Goal: Transaction & Acquisition: Obtain resource

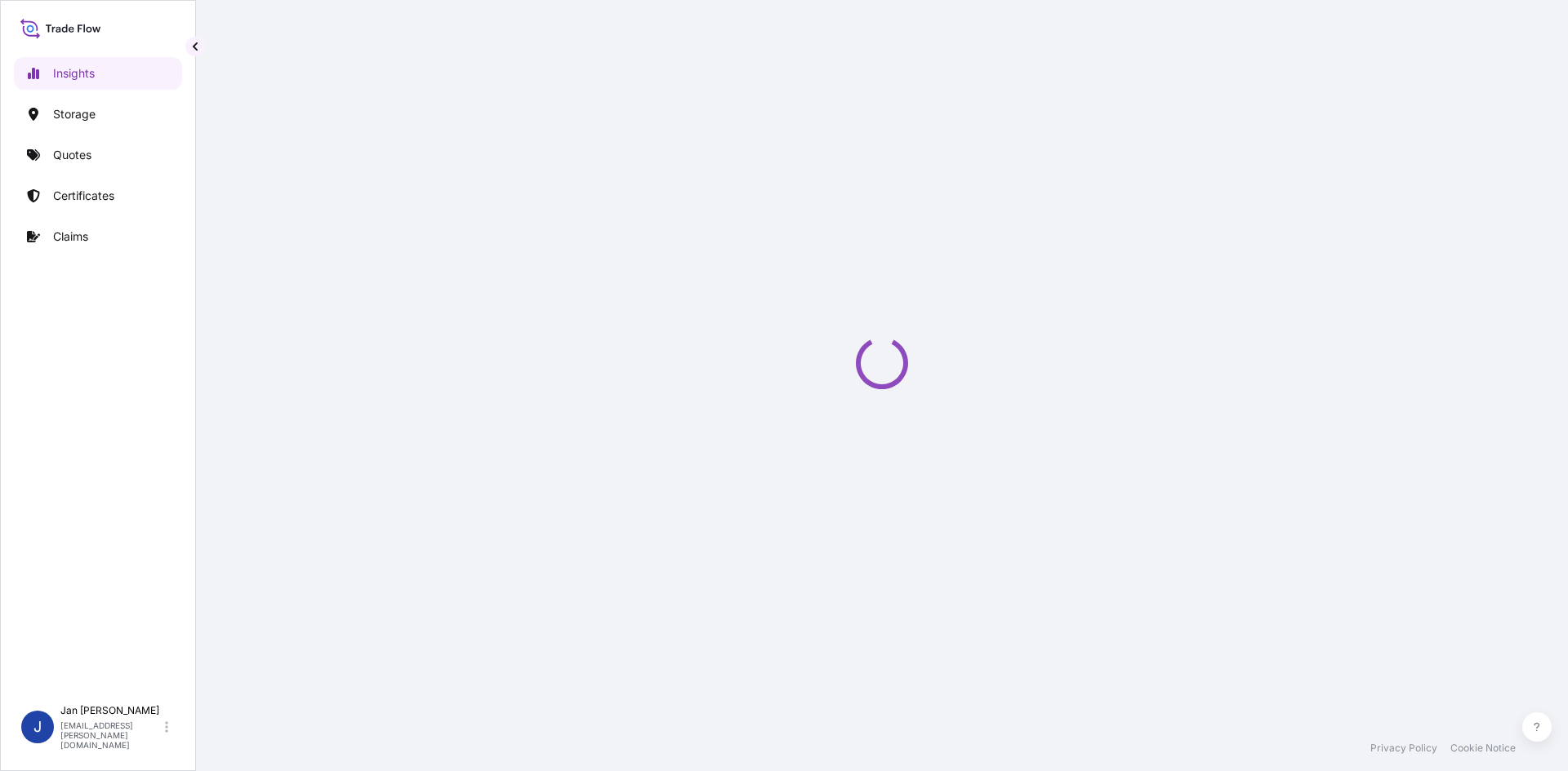
select select "2025"
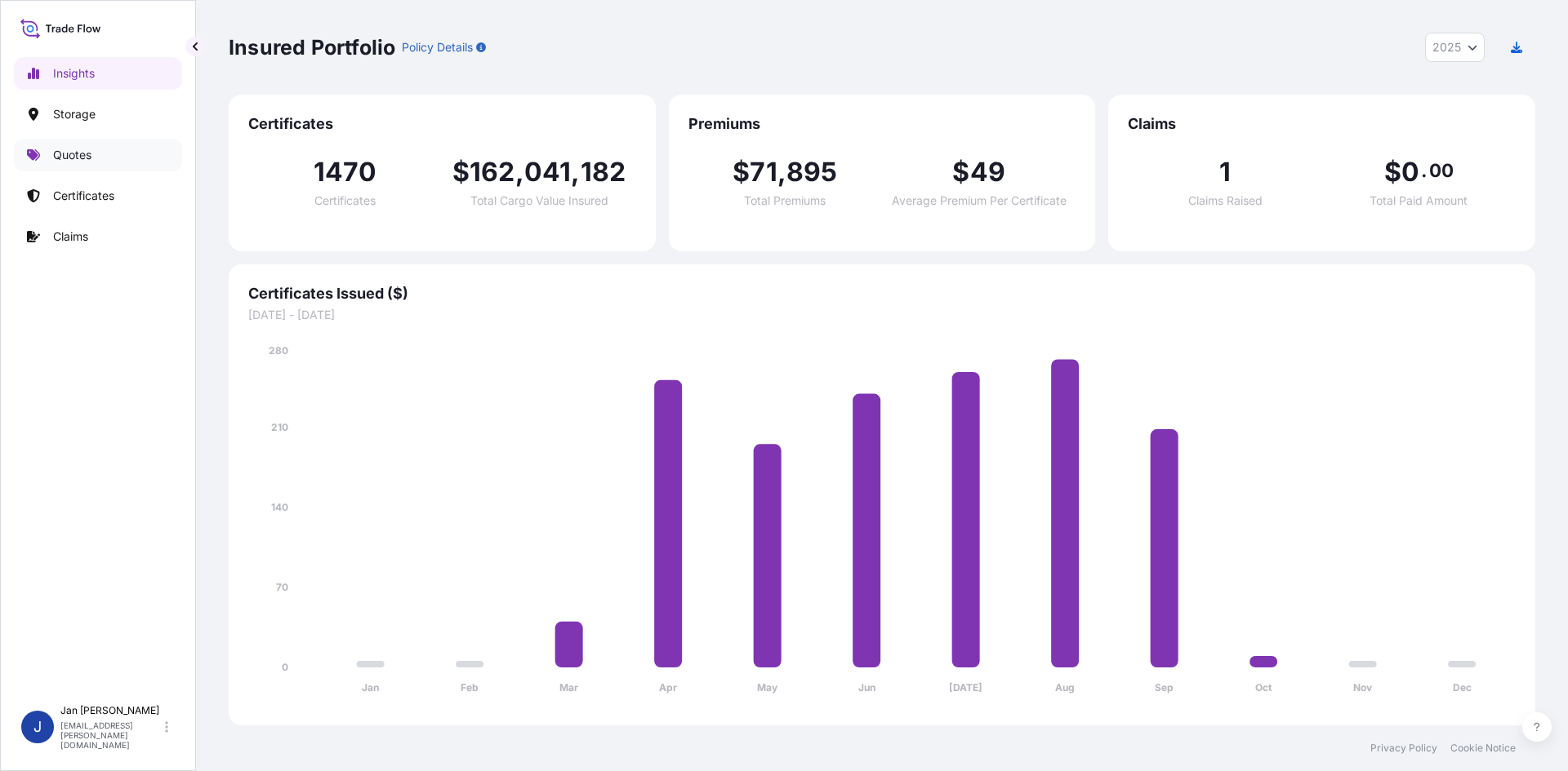
click at [111, 169] on link "Quotes" at bounding box center [98, 155] width 169 height 32
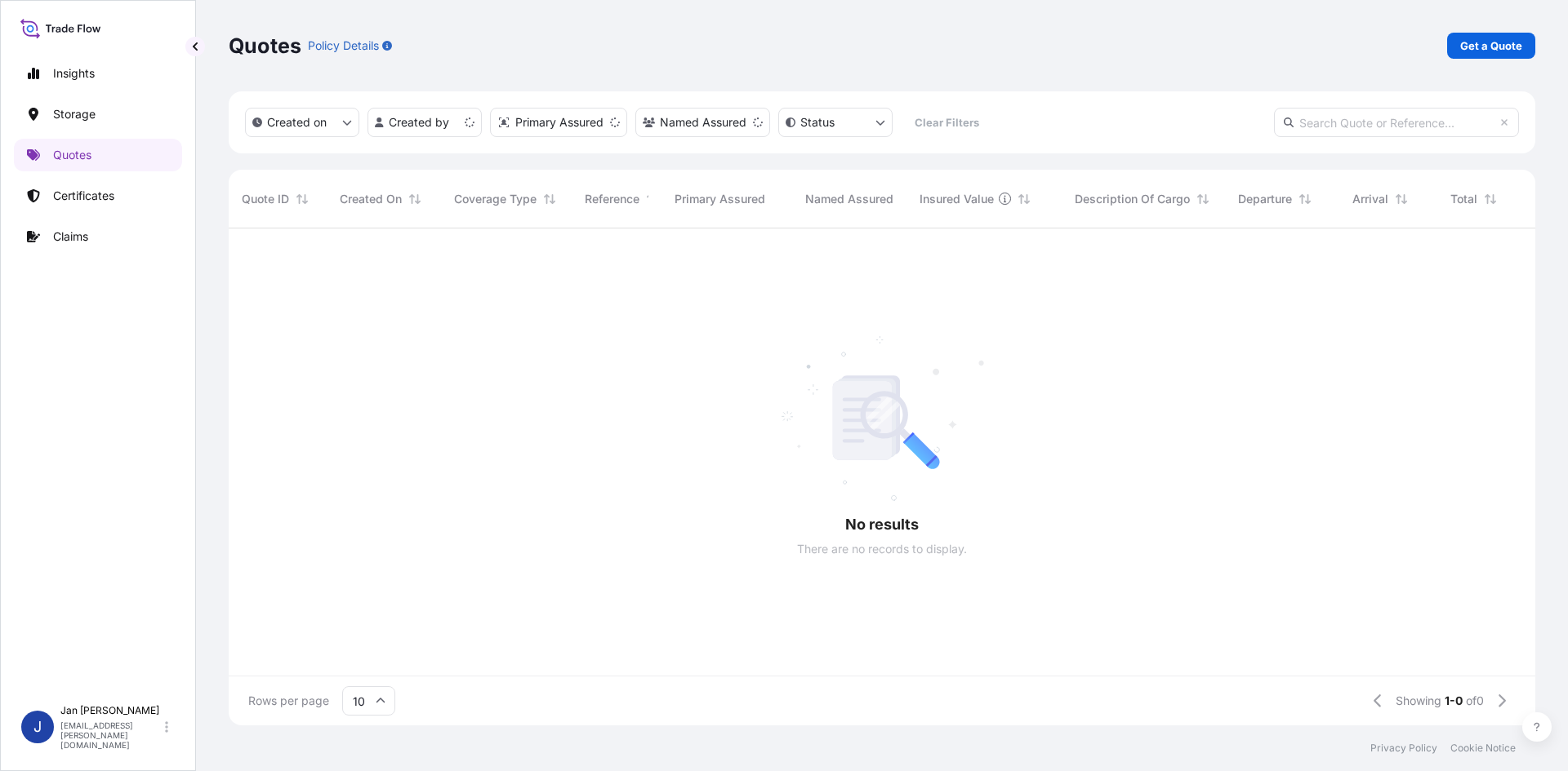
scroll to position [13, 13]
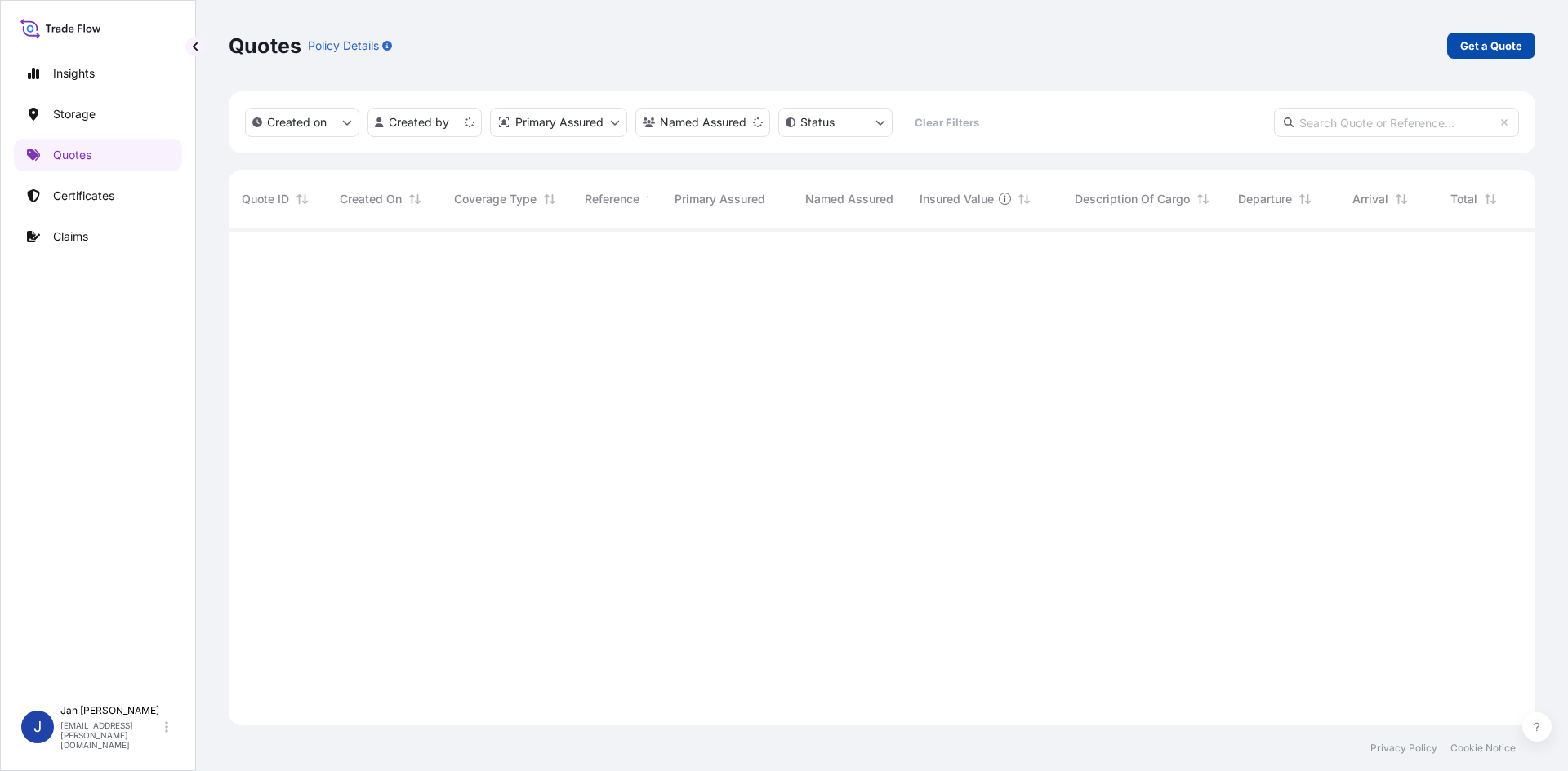
click at [1501, 46] on p "Get a Quote" at bounding box center [1491, 45] width 62 height 17
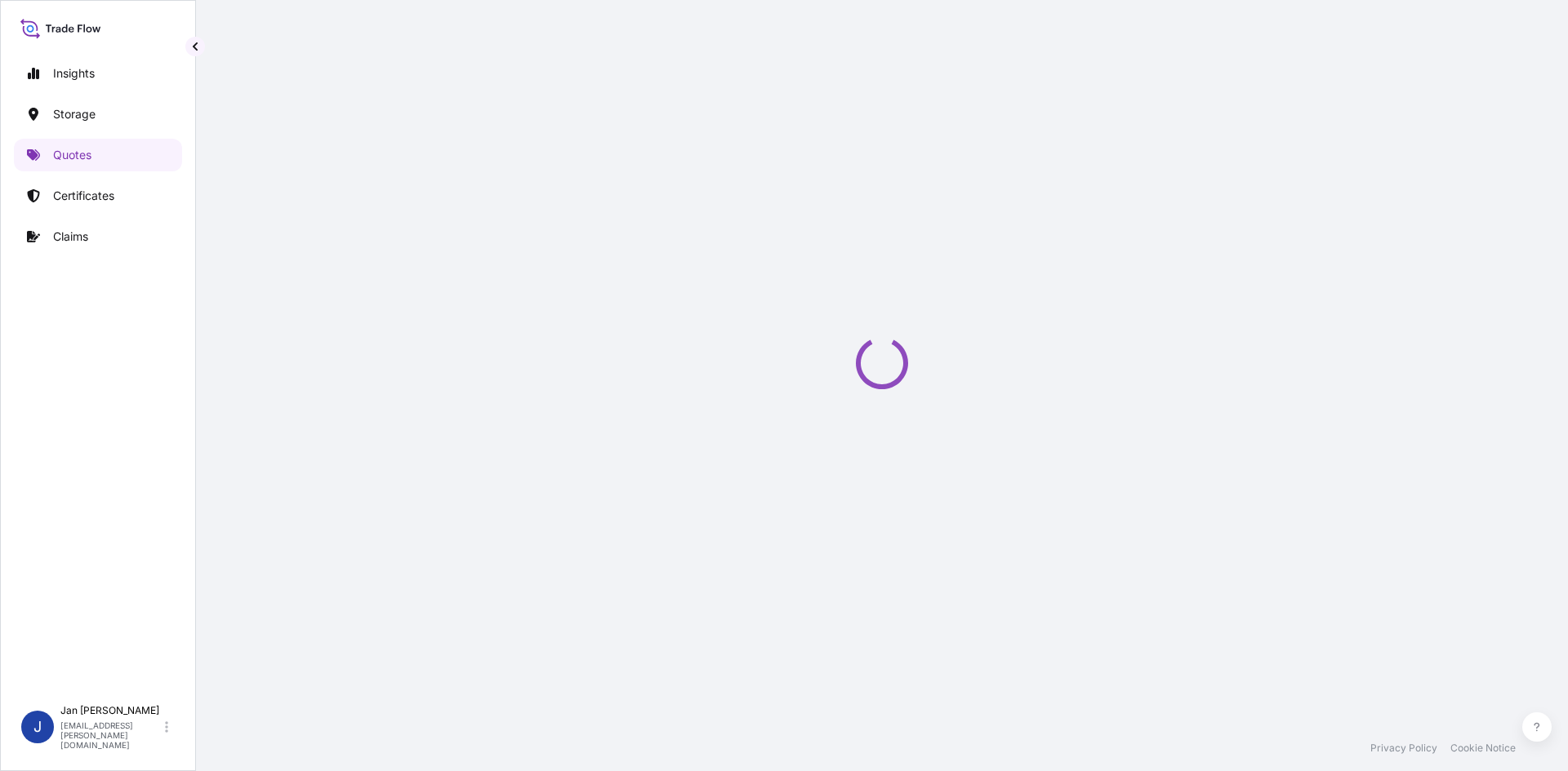
select select "Water"
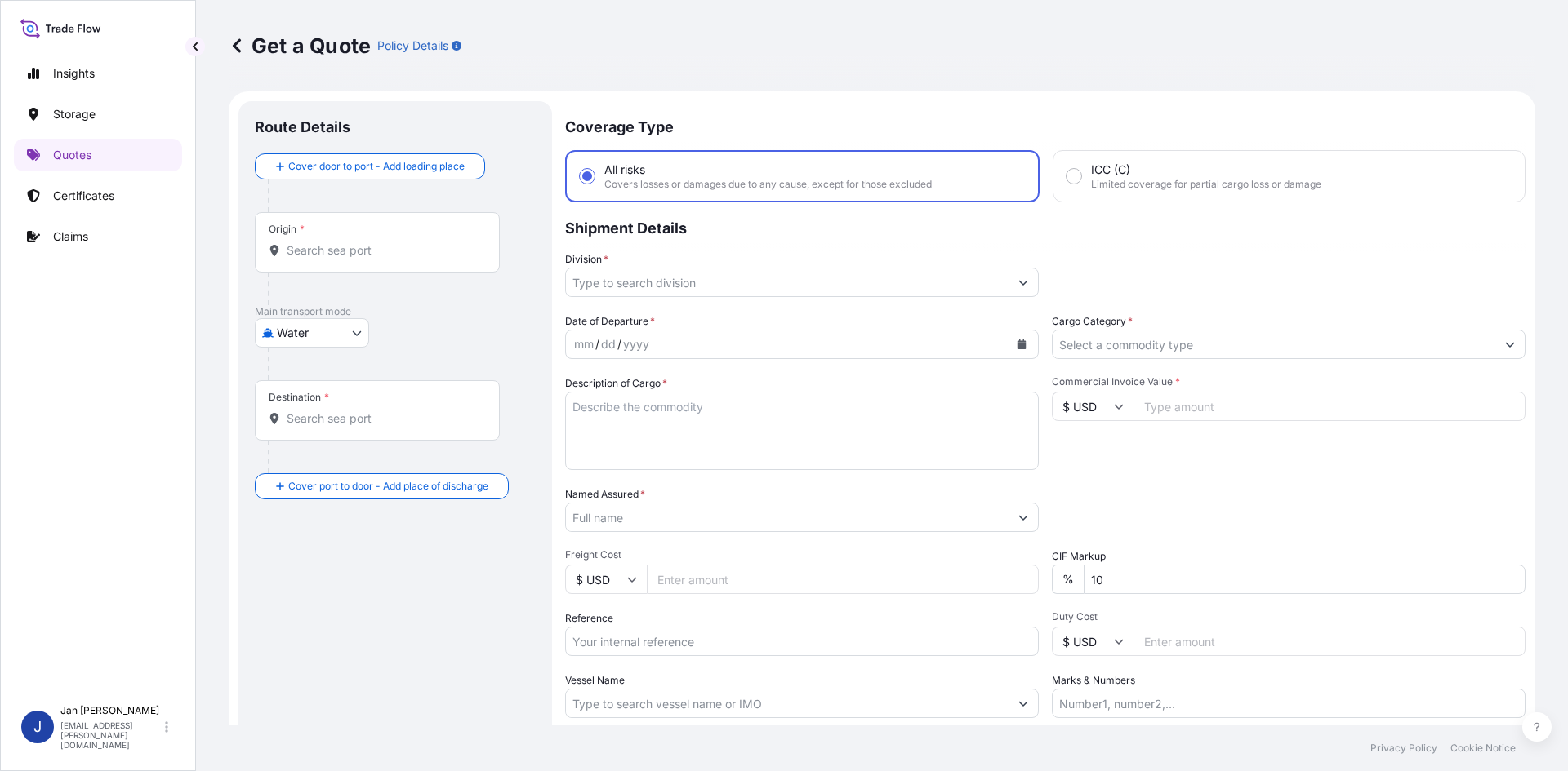
scroll to position [26, 0]
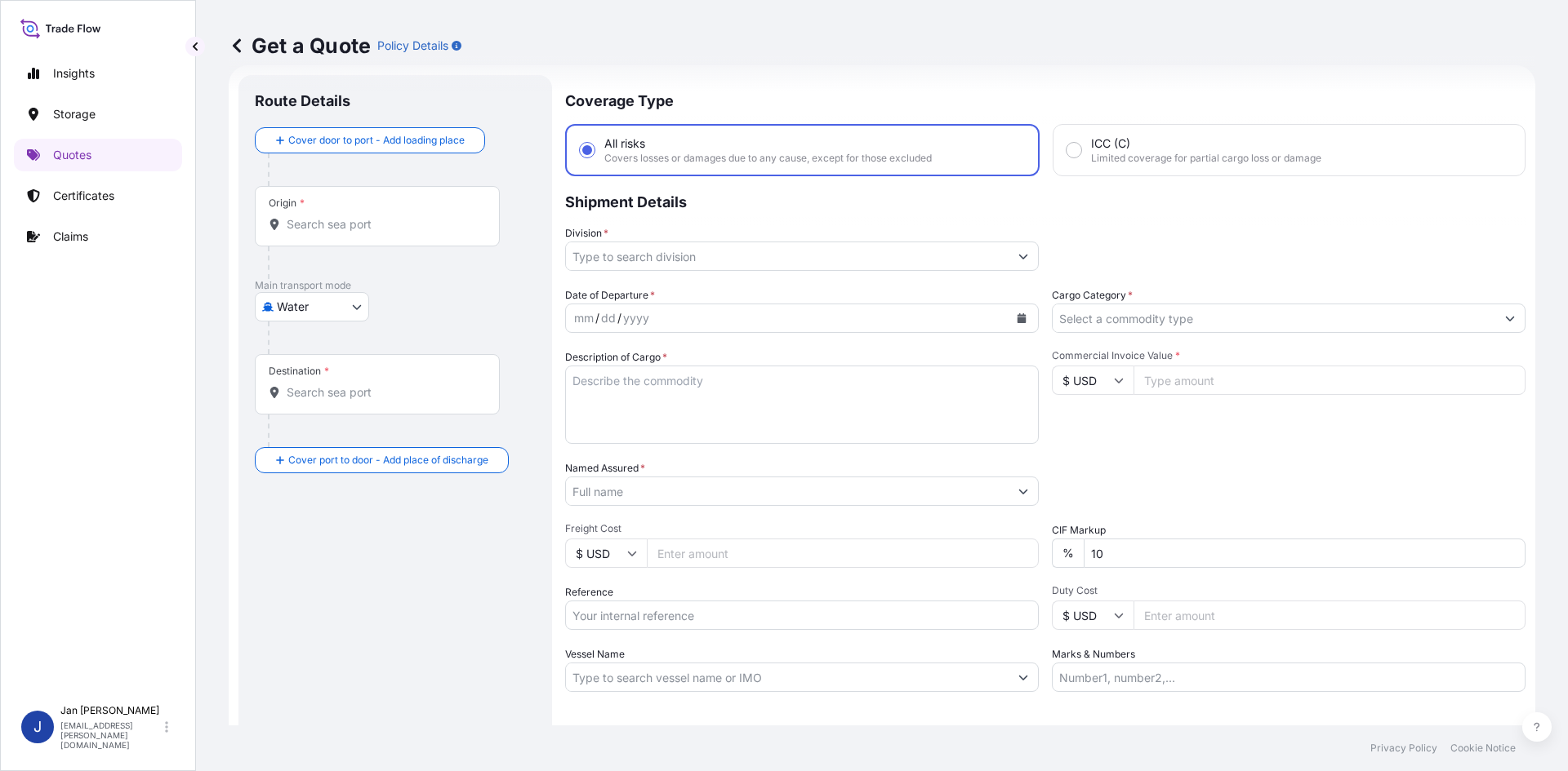
drag, startPoint x: 670, startPoint y: 604, endPoint x: 669, endPoint y: 616, distance: 12.0
click at [669, 605] on input "Reference" at bounding box center [802, 615] width 473 height 29
paste input "1187449072"
click at [716, 609] on input "1187449072" at bounding box center [802, 615] width 473 height 29
paste input "5013258570"
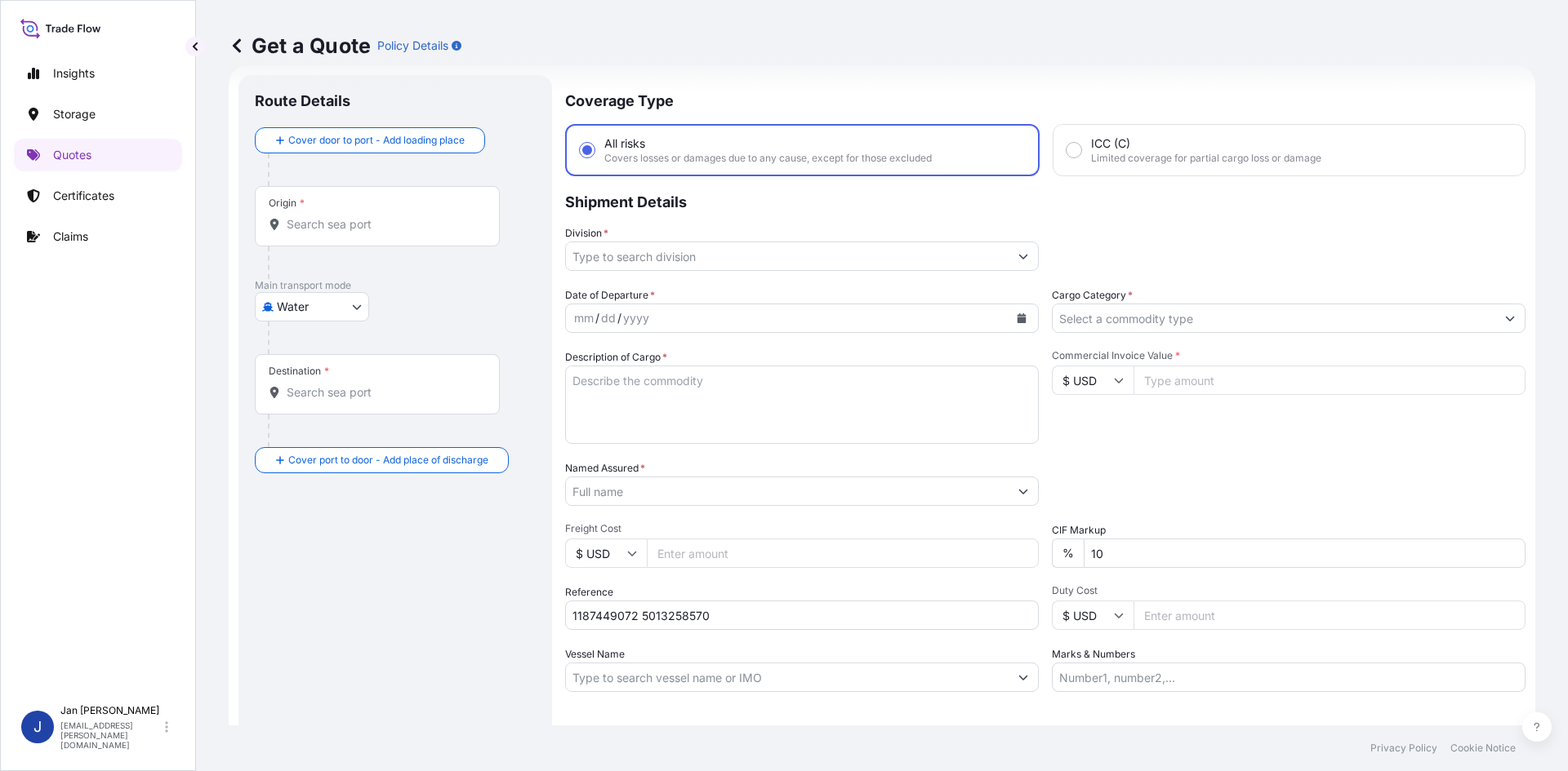
click at [771, 629] on input "1187449072 5013258570" at bounding box center [802, 615] width 473 height 29
paste input "5013263836"
type input "1187449072 5013258570 5013263836"
click at [787, 492] on input "Named Assured *" at bounding box center [787, 492] width 443 height 29
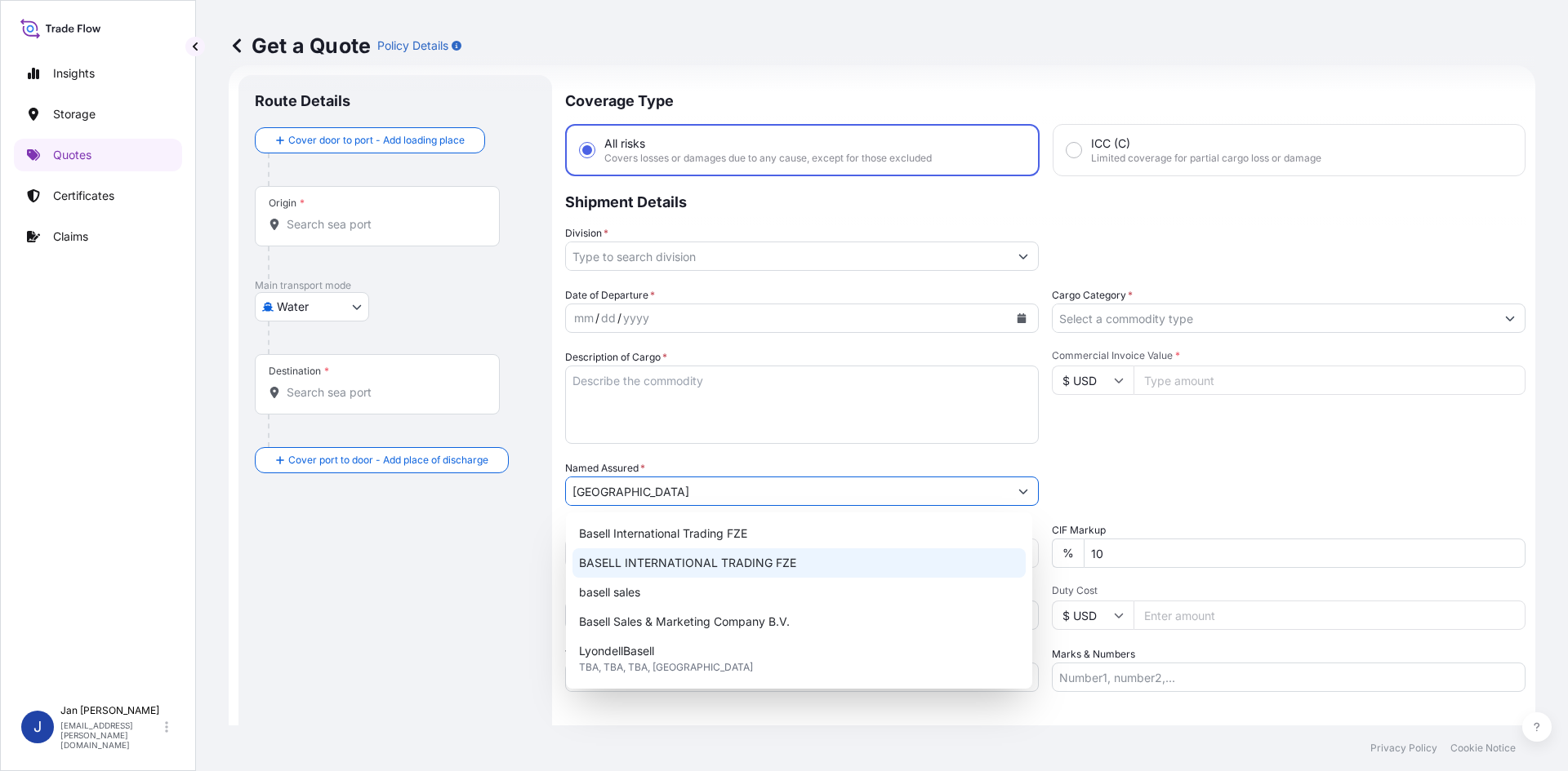
click at [795, 557] on div "BASELL INTERNATIONAL TRADING FZE" at bounding box center [799, 563] width 453 height 29
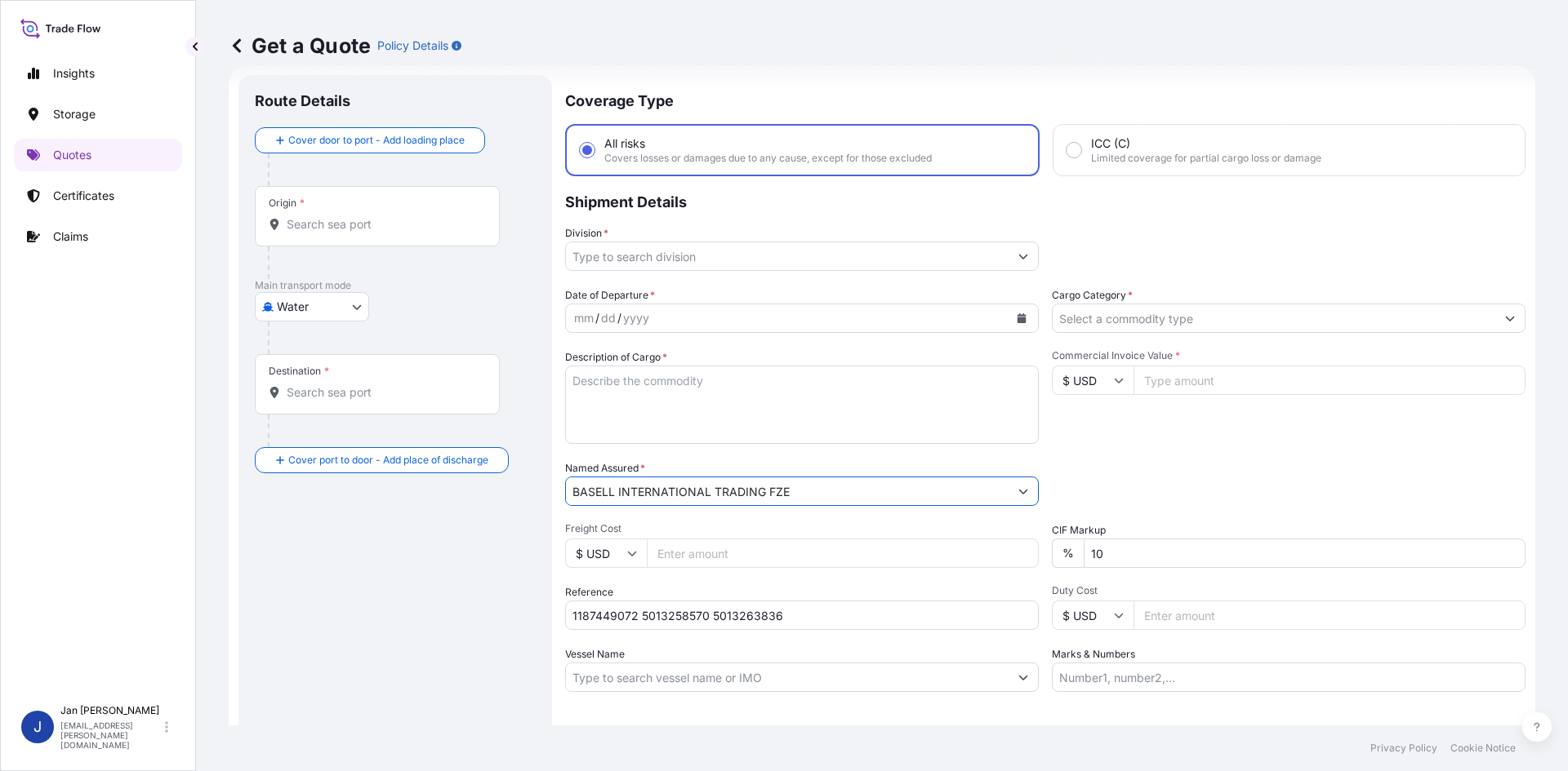
type input "BASELL INTERNATIONAL TRADING FZE"
click at [1008, 319] on button "Calendar" at bounding box center [1021, 318] width 26 height 26
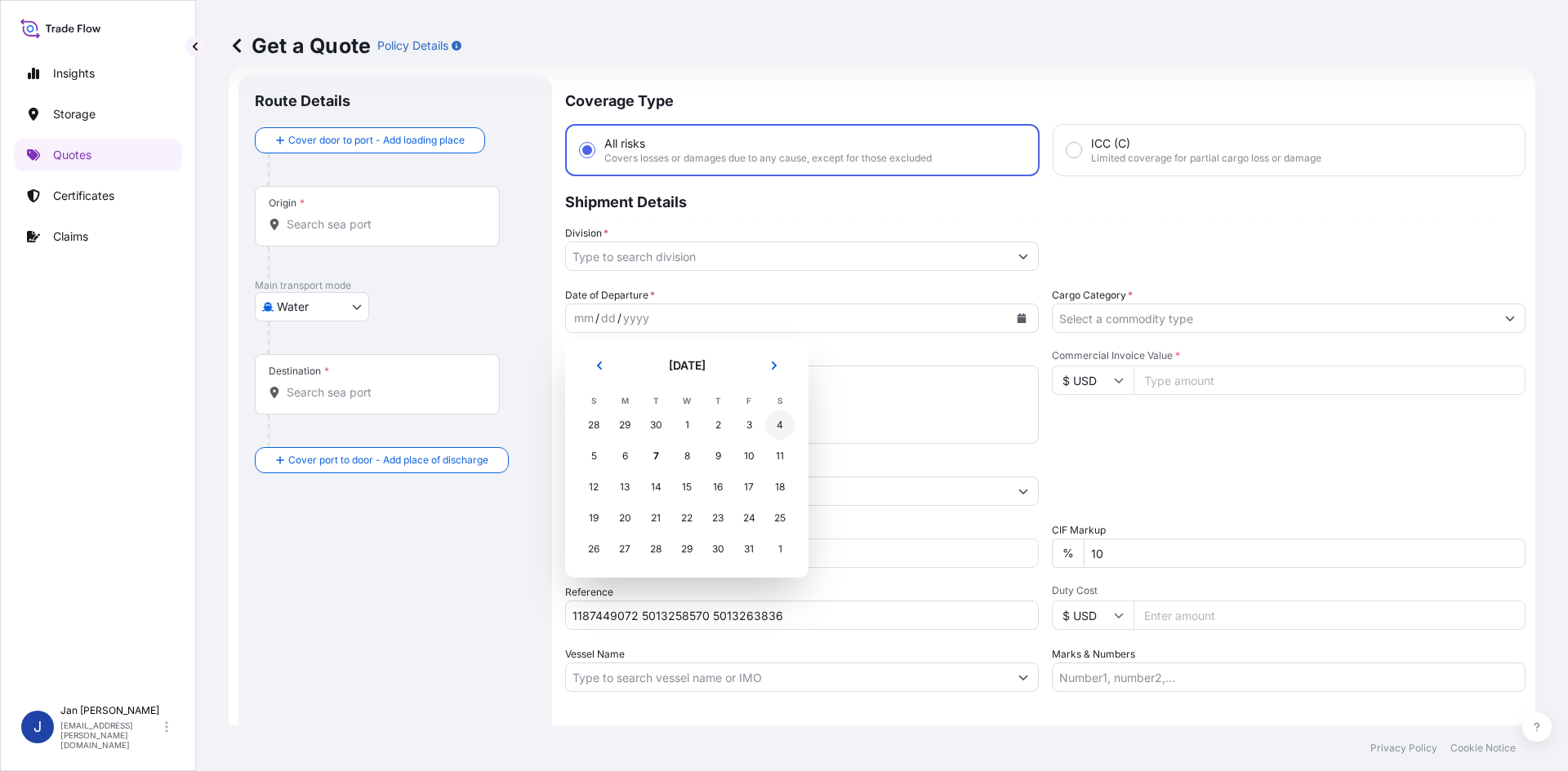
click at [785, 412] on div "4" at bounding box center [780, 425] width 29 height 29
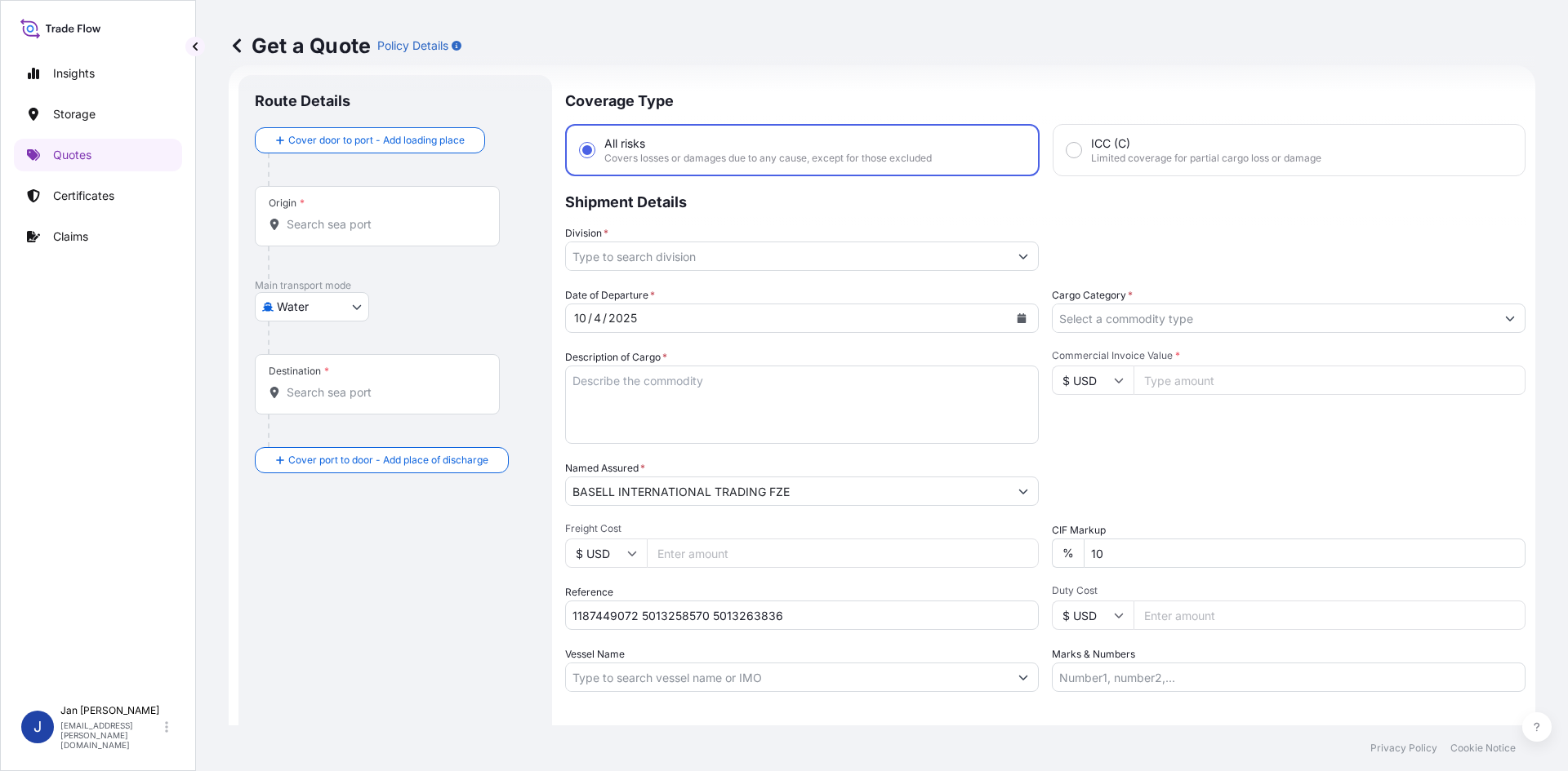
click at [952, 241] on div "Division *" at bounding box center [802, 248] width 473 height 46
click at [952, 248] on input "Division *" at bounding box center [787, 257] width 443 height 29
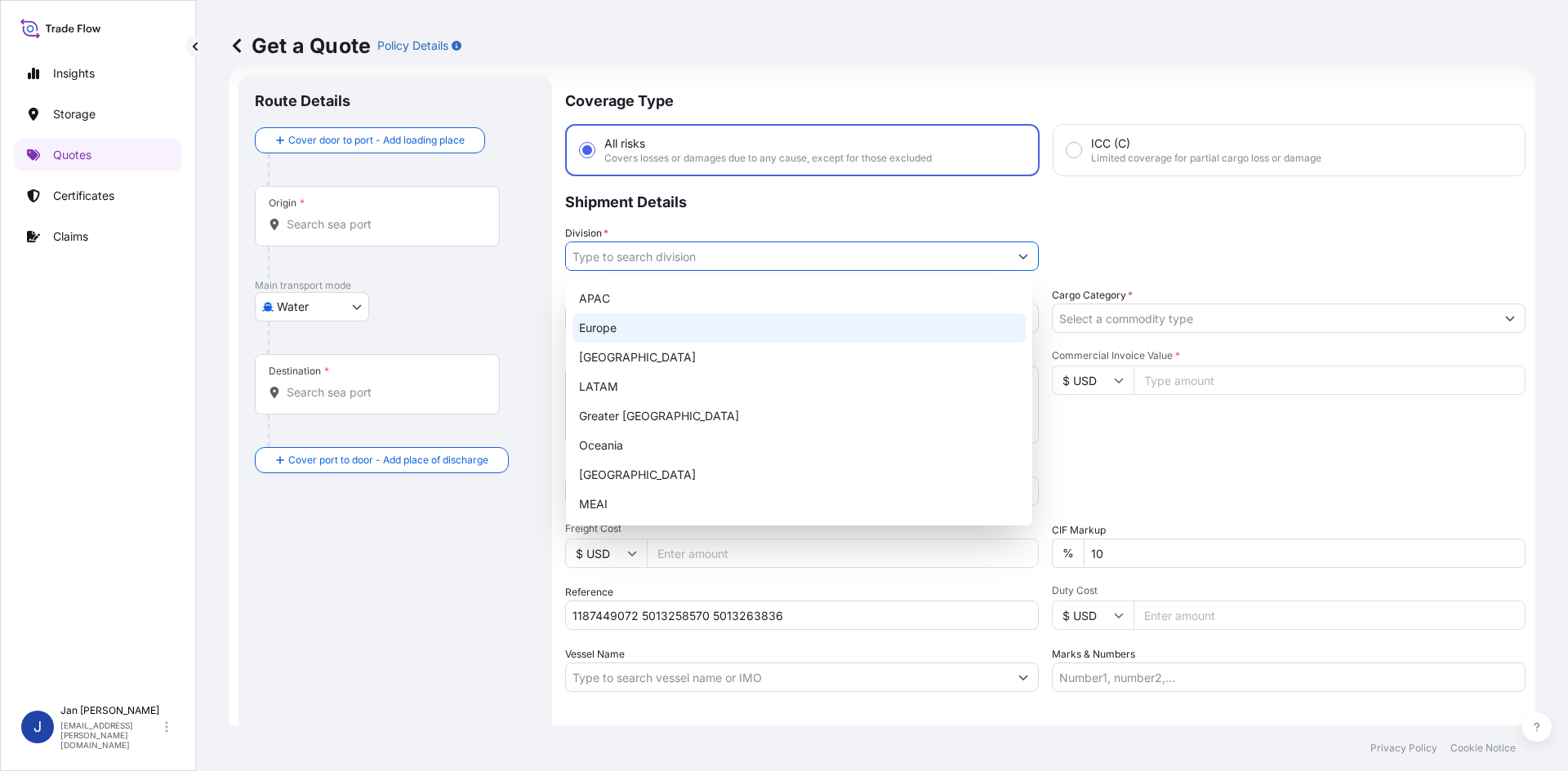
click at [810, 325] on div "Europe" at bounding box center [799, 328] width 453 height 29
type input "Europe"
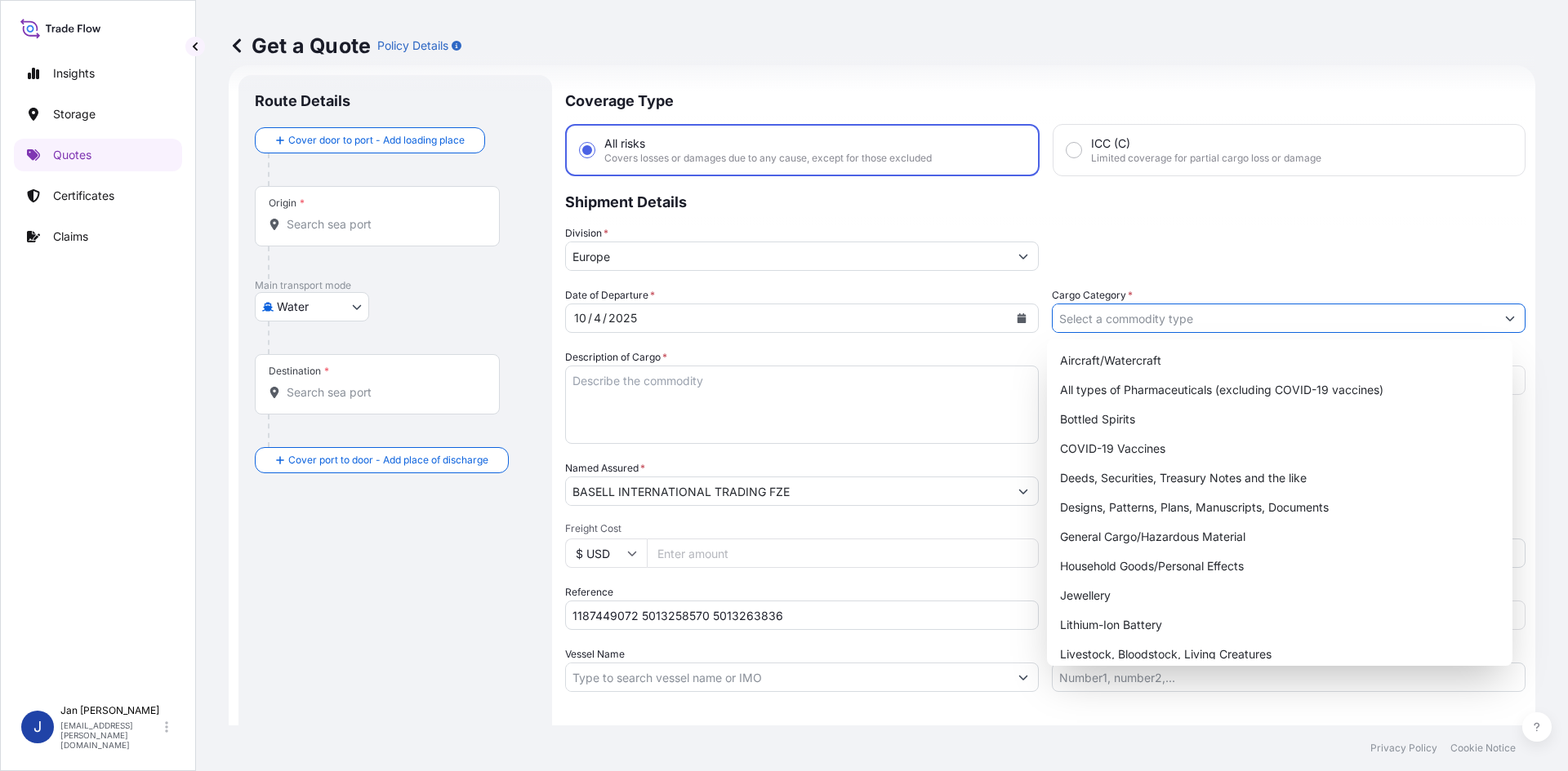
click at [1183, 324] on input "Cargo Category *" at bounding box center [1274, 318] width 443 height 29
click at [1157, 524] on div "General Cargo/Hazardous Material" at bounding box center [1280, 537] width 453 height 29
type input "General Cargo/Hazardous Material"
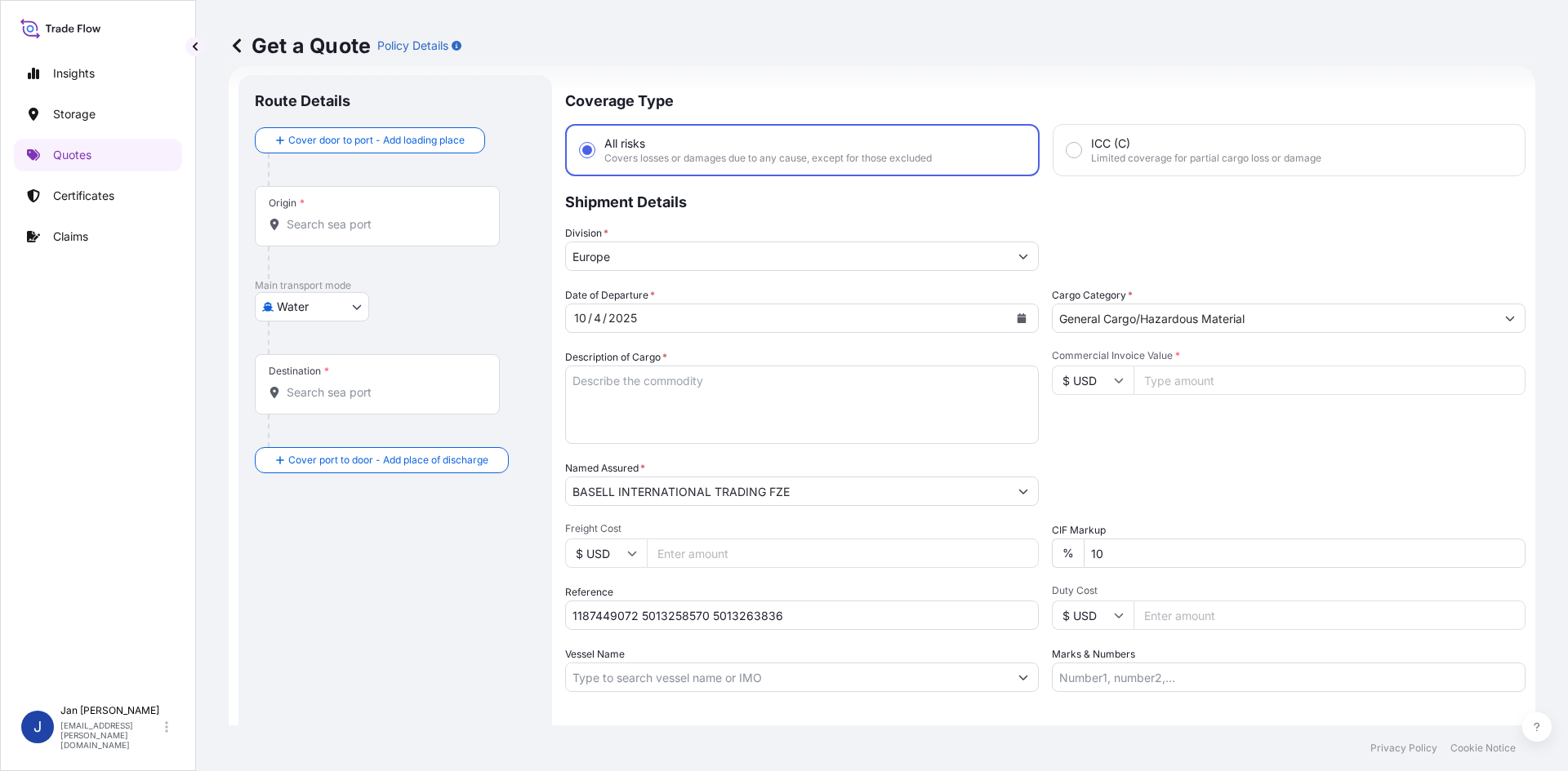
click at [1155, 461] on div "Packing Category Type to search a container mode Please select a primary mode o…" at bounding box center [1288, 483] width 473 height 46
drag, startPoint x: 1158, startPoint y: 388, endPoint x: 1142, endPoint y: 388, distance: 16.0
click at [1158, 388] on input "Commercial Invoice Value *" at bounding box center [1330, 380] width 392 height 29
paste input "38577.37"
type input "38577.37"
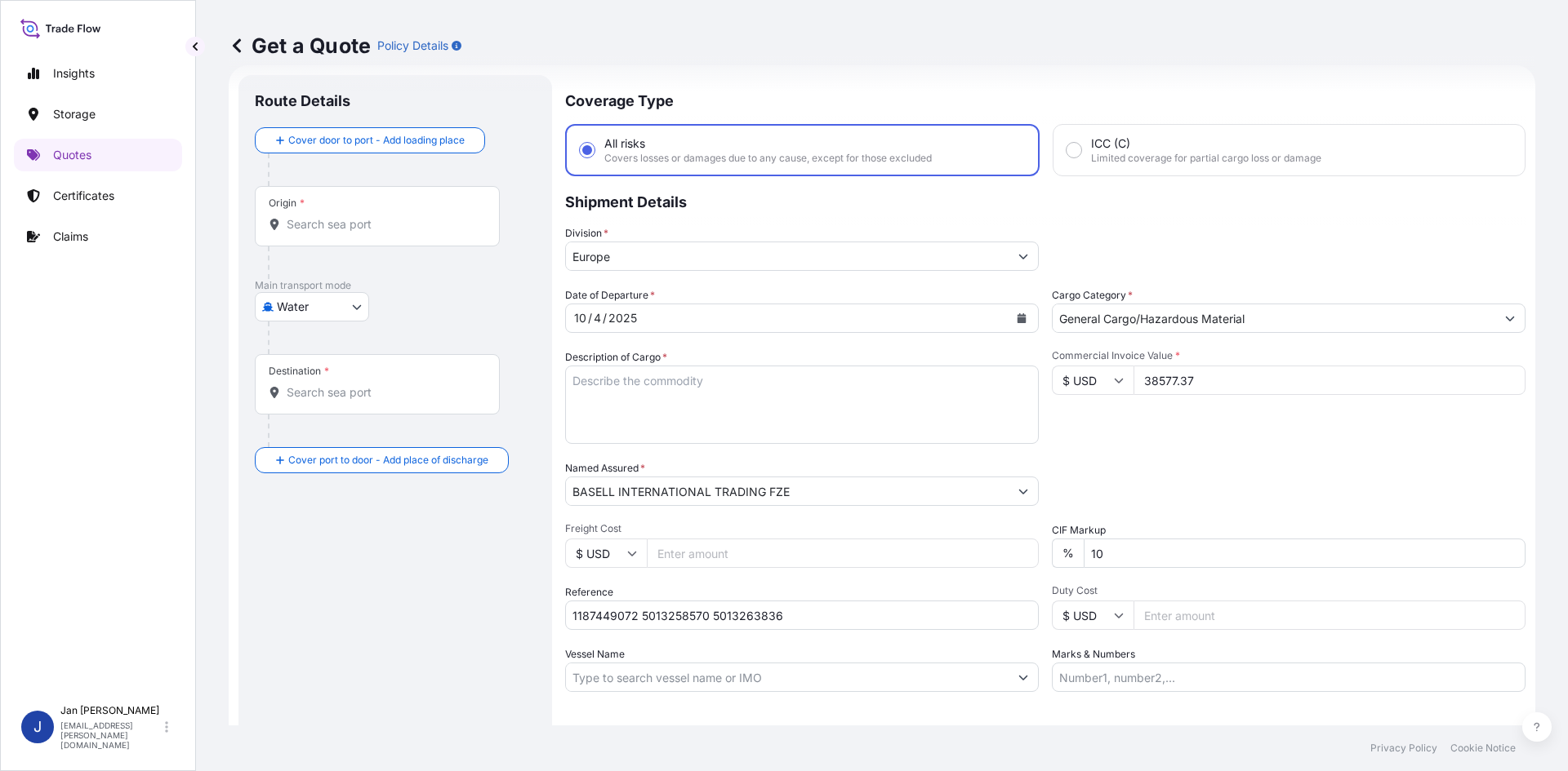
click at [1105, 384] on input "$ USD" at bounding box center [1092, 380] width 81 height 29
click at [1097, 414] on div "€ EUR" at bounding box center [1087, 425] width 69 height 31
type input "€ EUR"
click at [1198, 424] on div "Commercial Invoice Value * € EUR 38577.37" at bounding box center [1288, 397] width 473 height 95
click at [1122, 672] on input "Marks & Numbers" at bounding box center [1288, 678] width 473 height 29
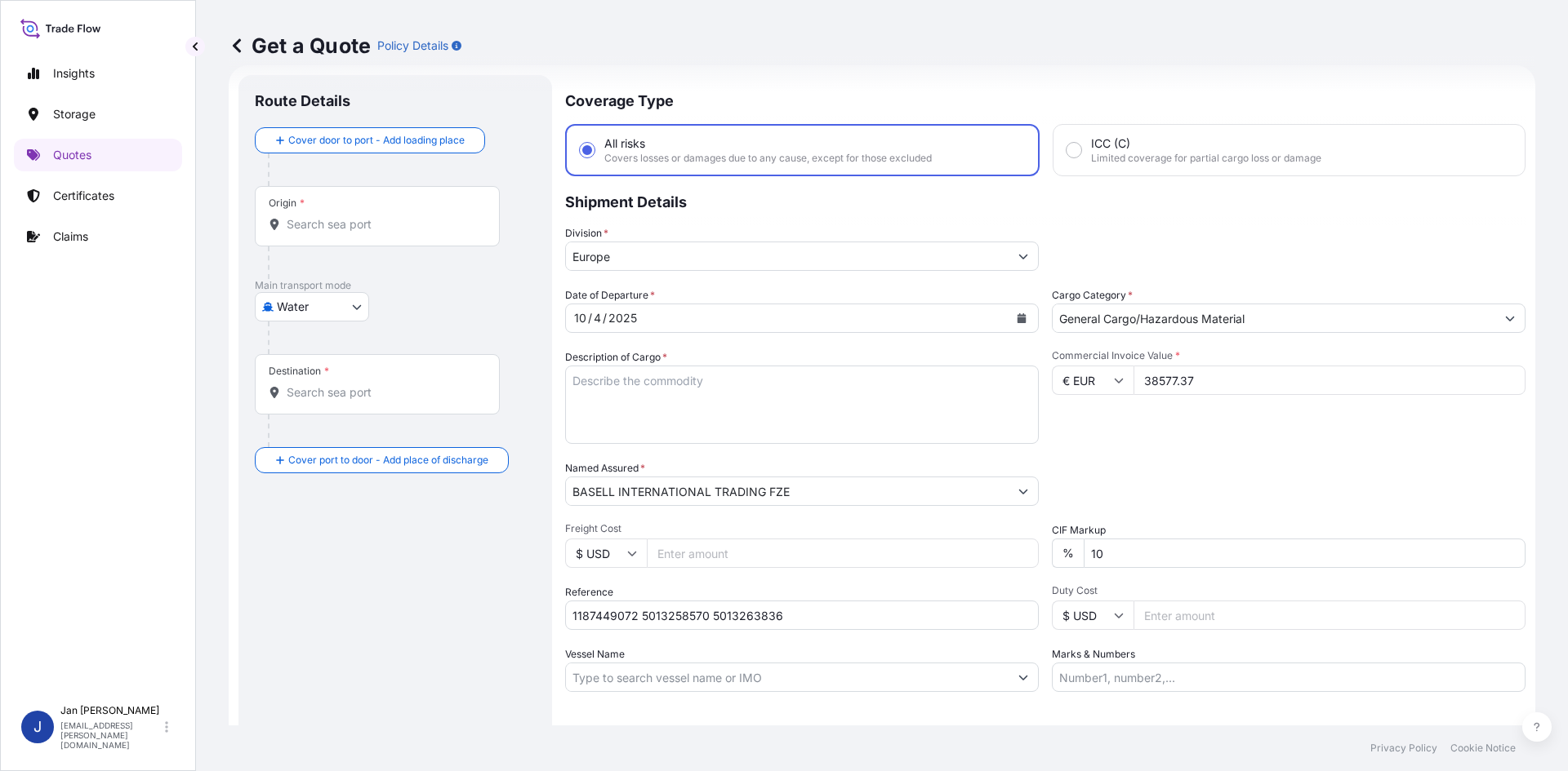
paste input "POLIBAK/ [GEOGRAPHIC_DATA]"
type input "POLIBAK/ [GEOGRAPHIC_DATA]"
click at [1193, 460] on div "Packing Category Type to search a container mode Please select a primary mode o…" at bounding box center [1288, 483] width 473 height 46
drag, startPoint x: 710, startPoint y: 430, endPoint x: 683, endPoint y: 425, distance: 27.5
click at [709, 430] on textarea "Description of Cargo *" at bounding box center [802, 405] width 473 height 78
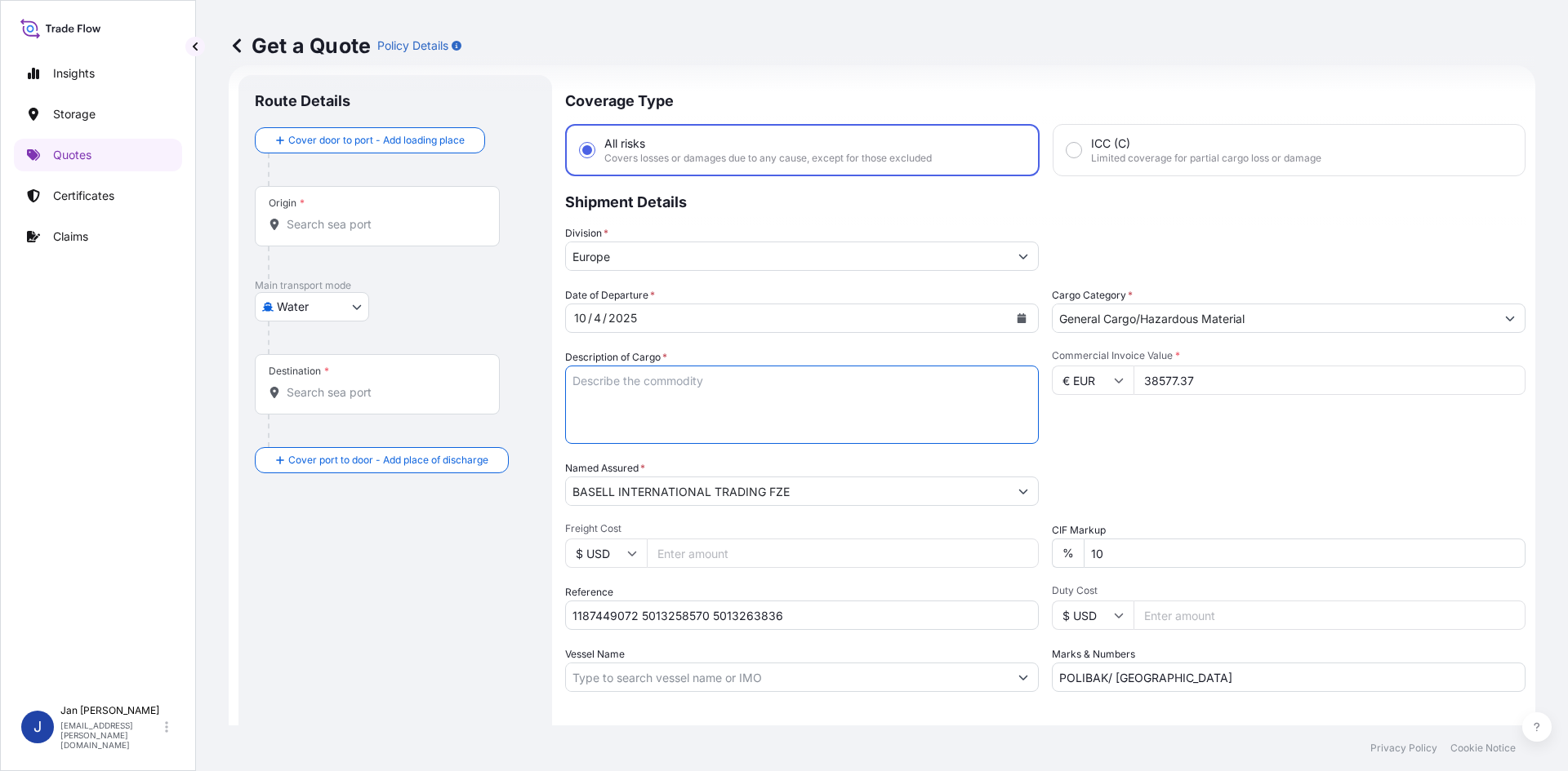
paste textarea "BAGS LOADED ONTO 18 PALLETS LOADED INTO 1 40' HIGH CUBE CONTAINER ADSYL 3 C 30 …"
click at [578, 375] on textarea "BAGS LOADED ONTO 18 PALLETS LOADED INTO 1 40' HIGH CUBE CONTAINER ADSYL 3 C 30 …" at bounding box center [802, 405] width 473 height 78
click at [573, 379] on textarea "BAGS LOADED ONTO 18 PALLETS LOADED INTO 1 40' HIGH CUBE CONTAINER ADSYL 3 C 30 …" at bounding box center [802, 405] width 473 height 78
type textarea "990 BAGS LOADED ONTO 18 PALLETS LOADED INTO 1 40' HIGH CUBE CONTAINER ADSYL 3 C…"
click at [442, 217] on input "Origin *" at bounding box center [382, 224] width 193 height 17
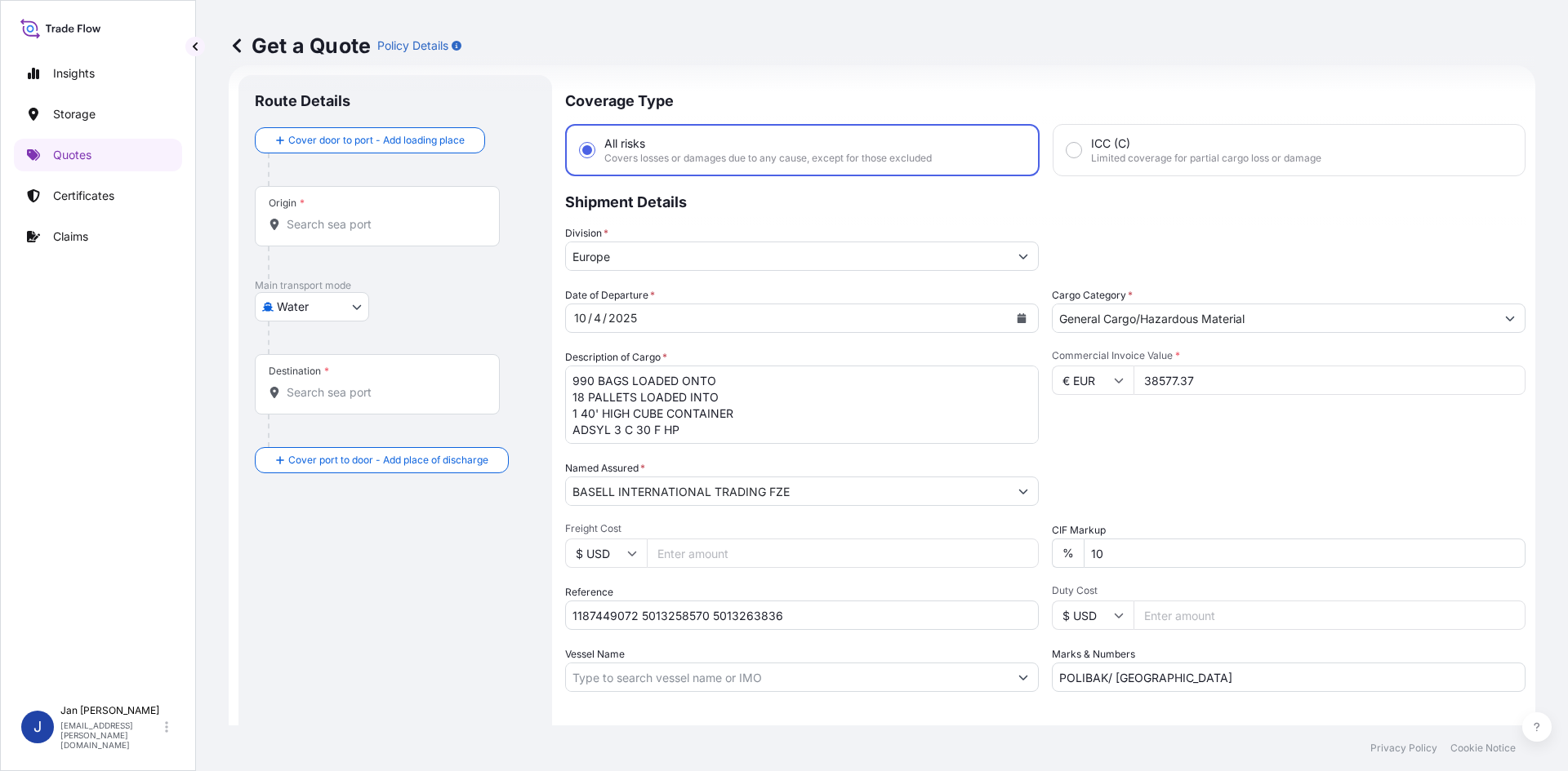
paste input "[GEOGRAPHIC_DATA]"
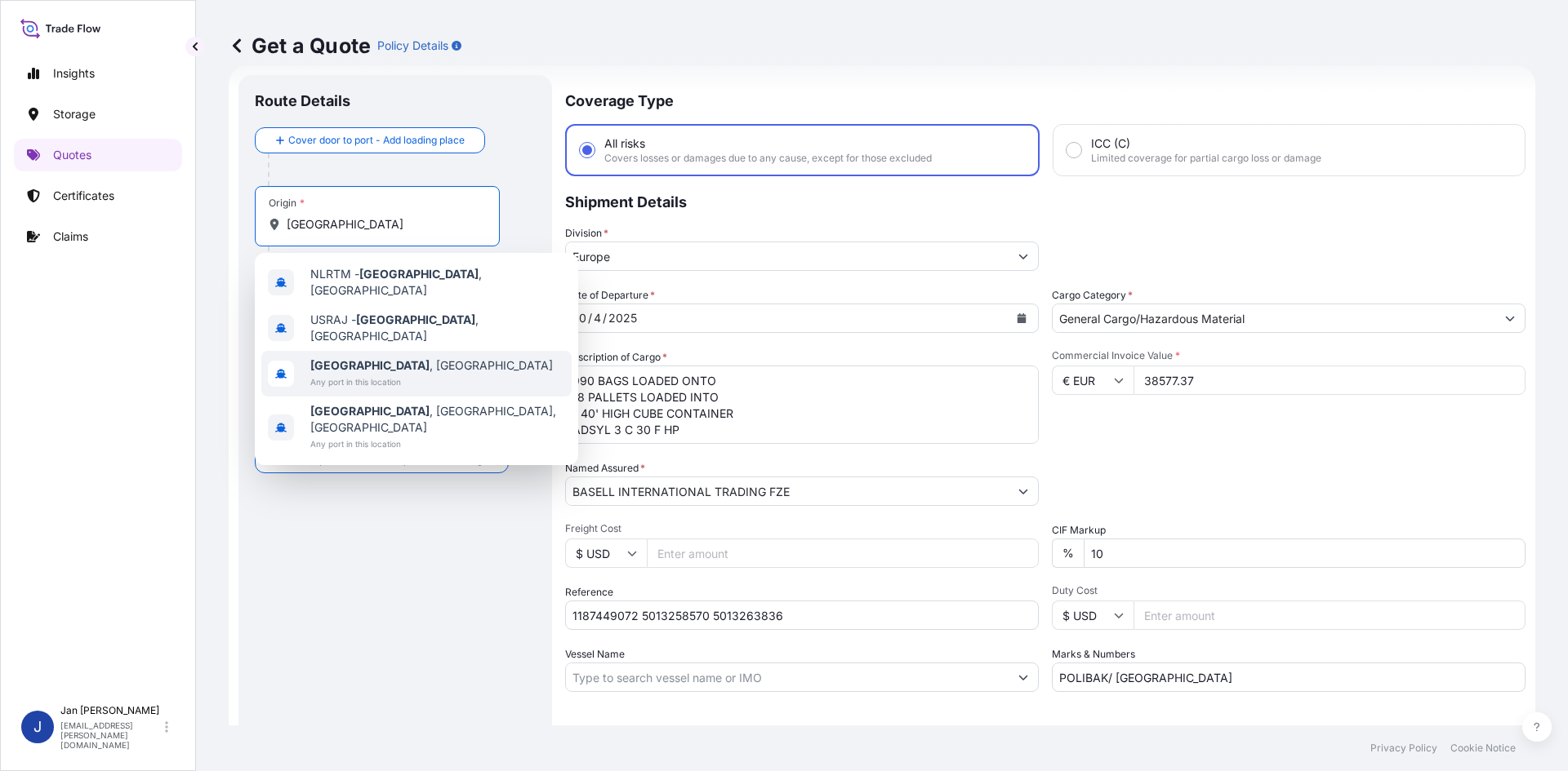
click at [423, 376] on span "Any port in this location" at bounding box center [431, 382] width 242 height 17
type input "[GEOGRAPHIC_DATA], [GEOGRAPHIC_DATA]"
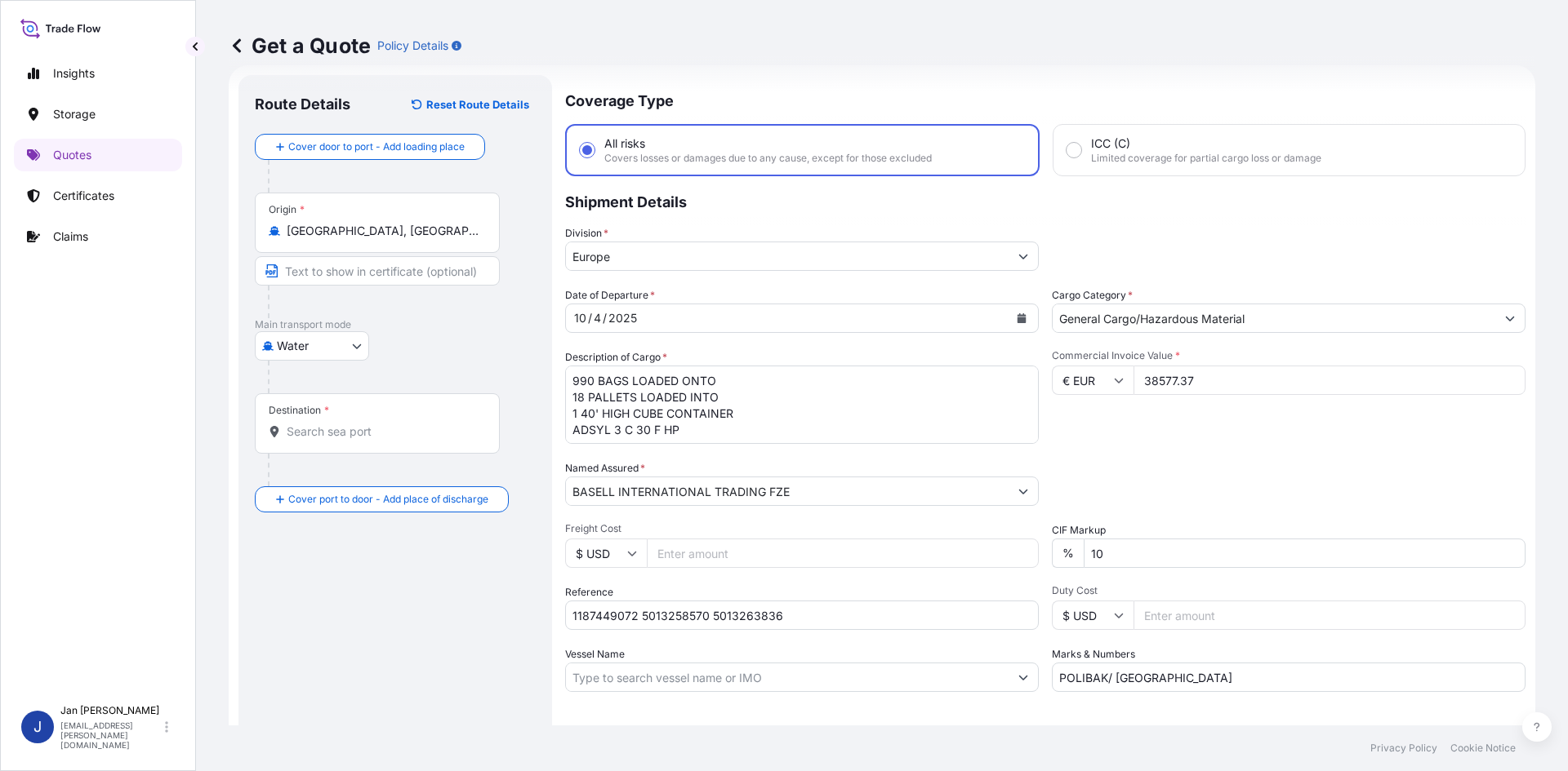
click at [460, 374] on div at bounding box center [401, 376] width 268 height 32
click at [335, 410] on div "Destination *" at bounding box center [377, 424] width 245 height 61
click at [335, 423] on input "Destination *" at bounding box center [382, 431] width 193 height 17
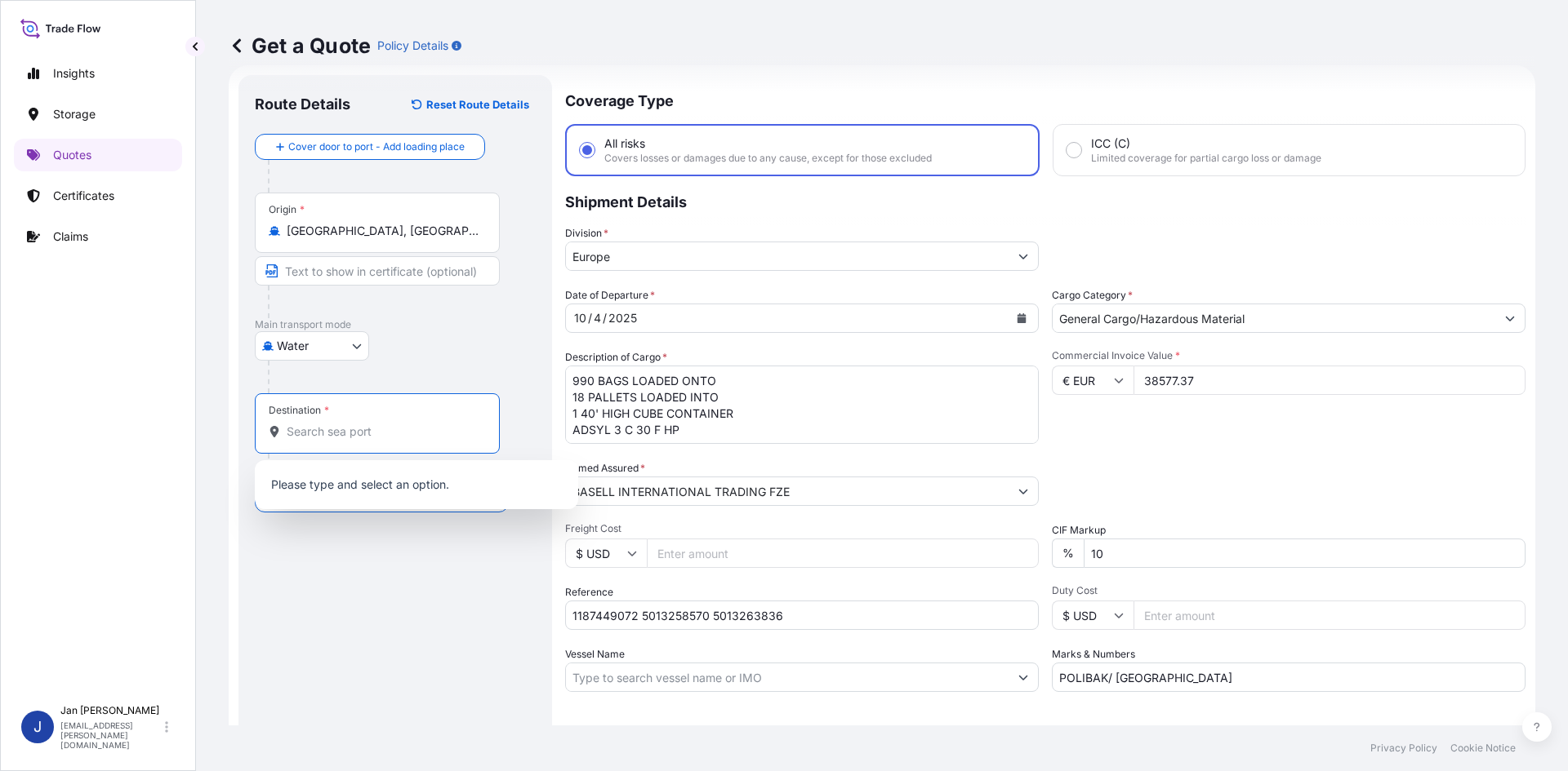
paste input "IZMIR"
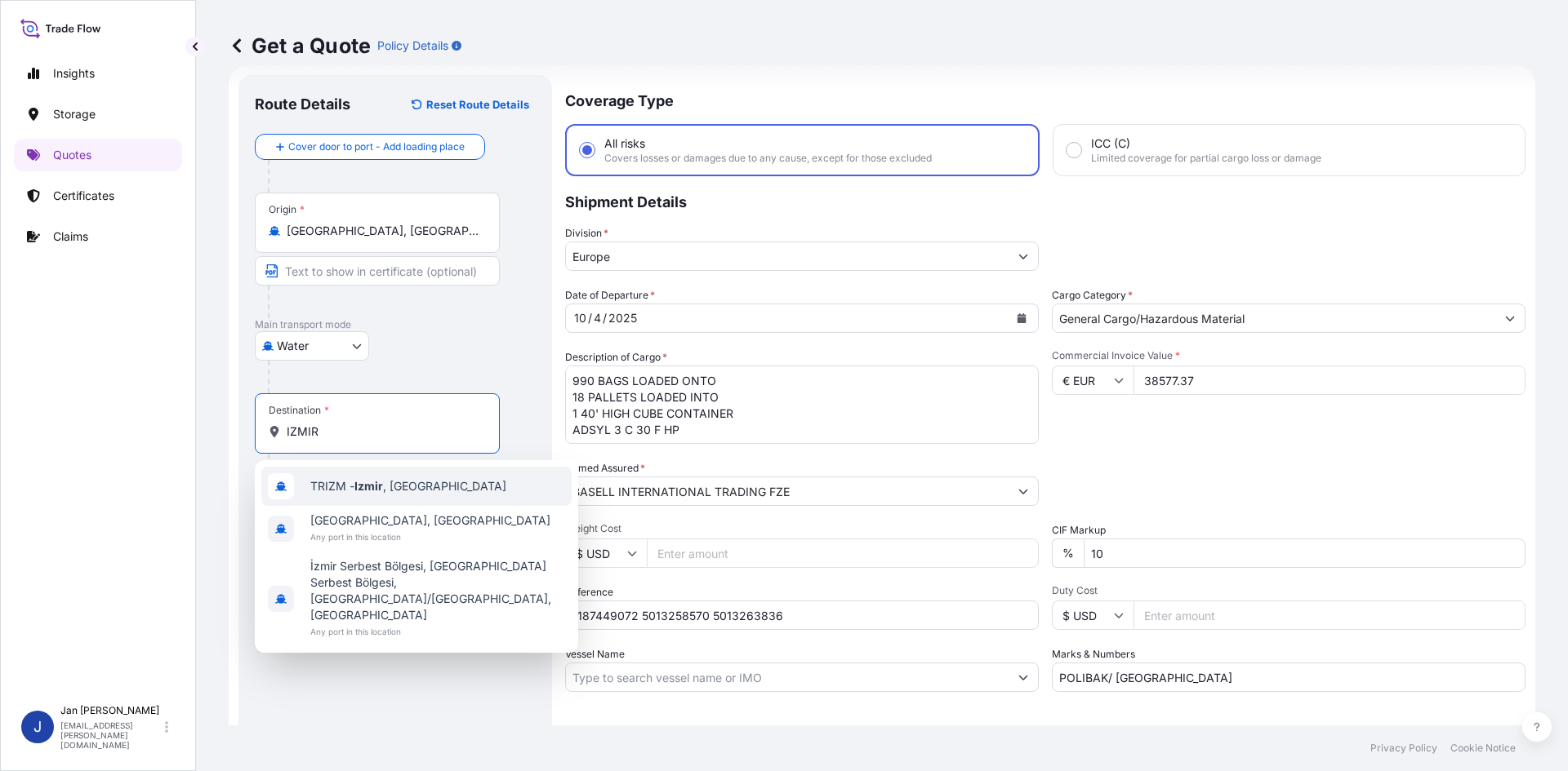
click at [407, 491] on span "TRIZM - [GEOGRAPHIC_DATA] , [GEOGRAPHIC_DATA]" at bounding box center [409, 486] width 196 height 17
type input "TRIZM - [GEOGRAPHIC_DATA], [GEOGRAPHIC_DATA]"
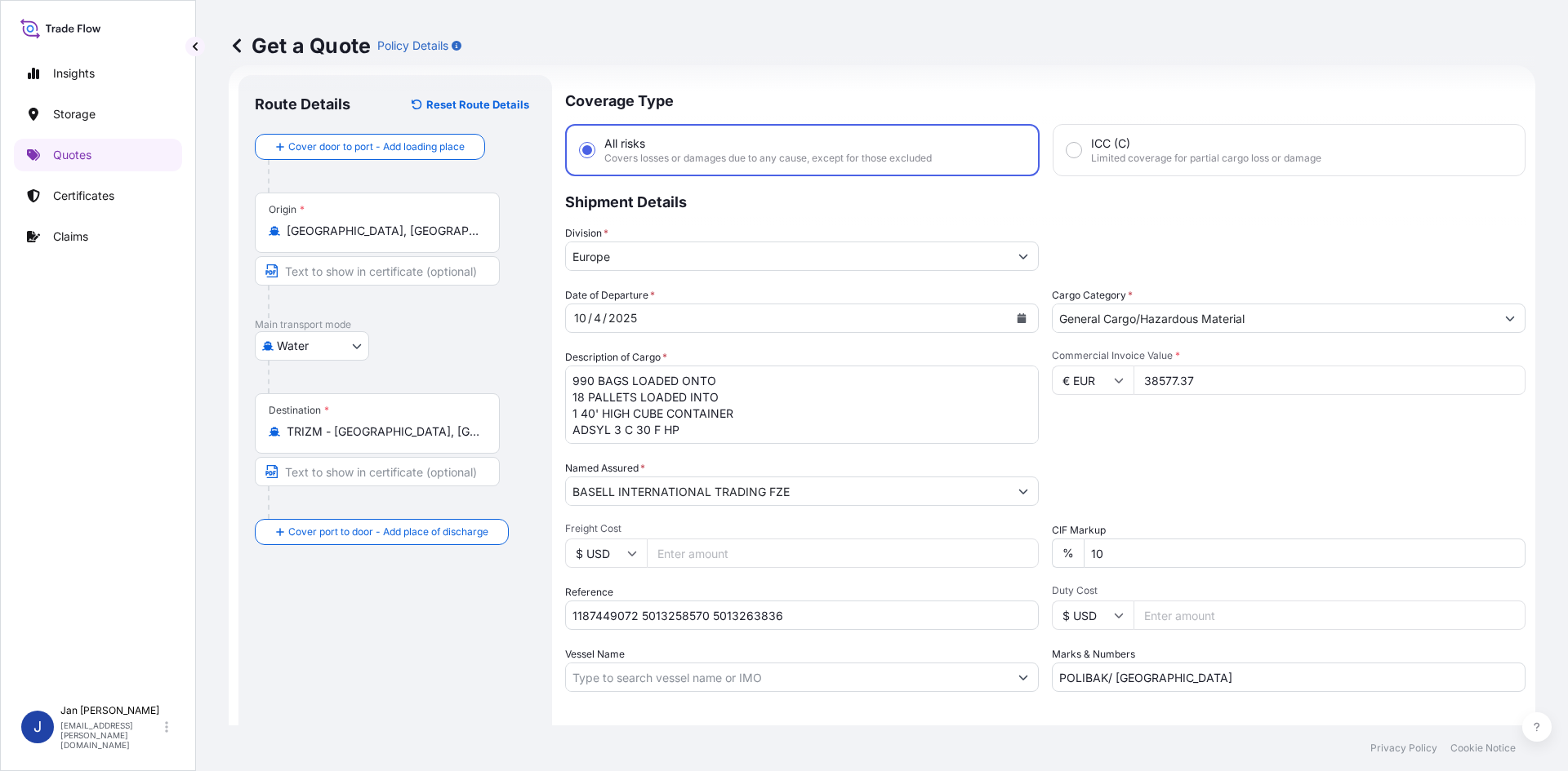
click at [390, 632] on div "Route Details Reset Route Details Cover door to port - Add loading place Place …" at bounding box center [395, 444] width 281 height 706
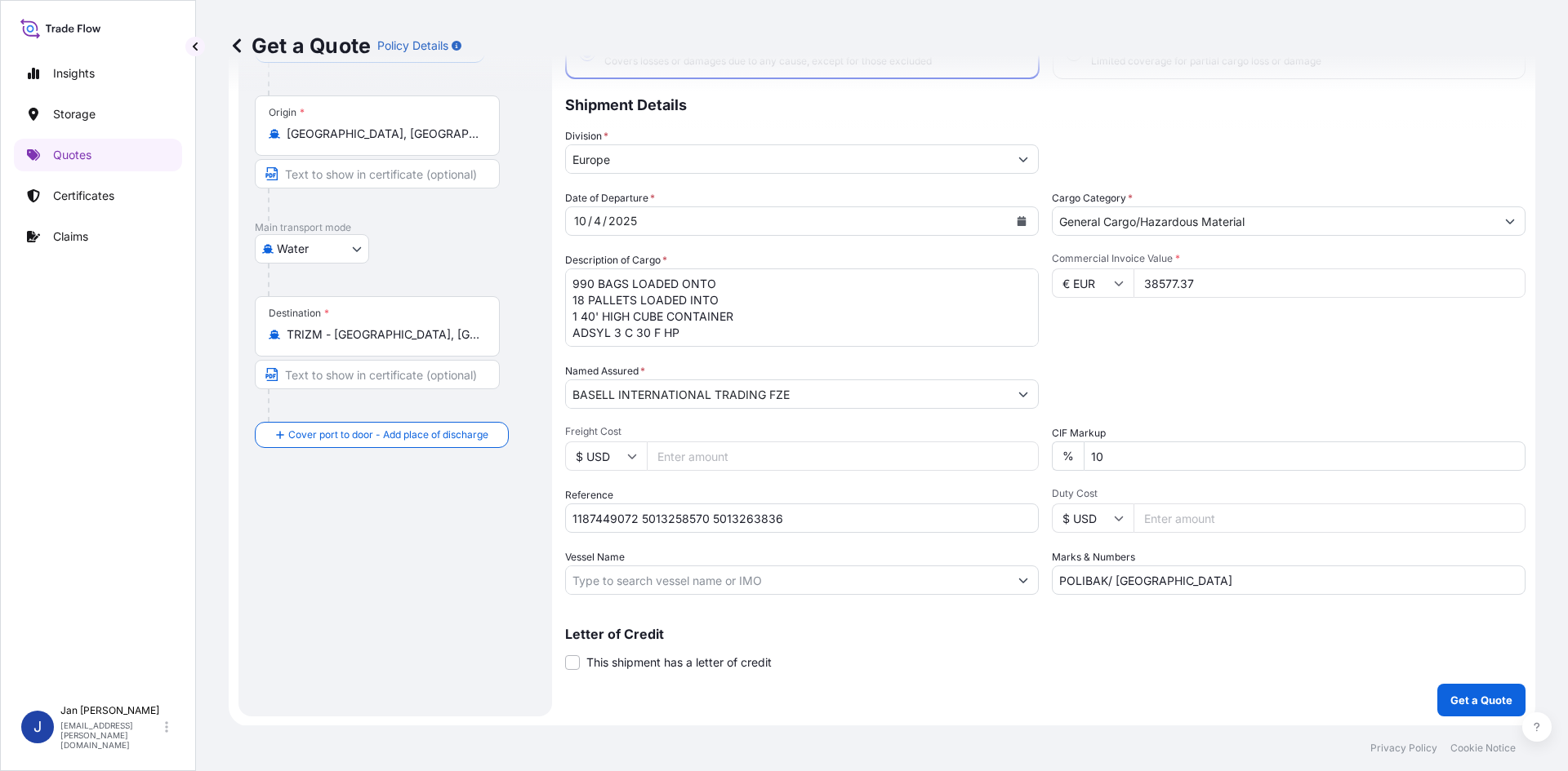
scroll to position [124, 0]
click at [1451, 701] on p "Get a Quote" at bounding box center [1481, 699] width 62 height 17
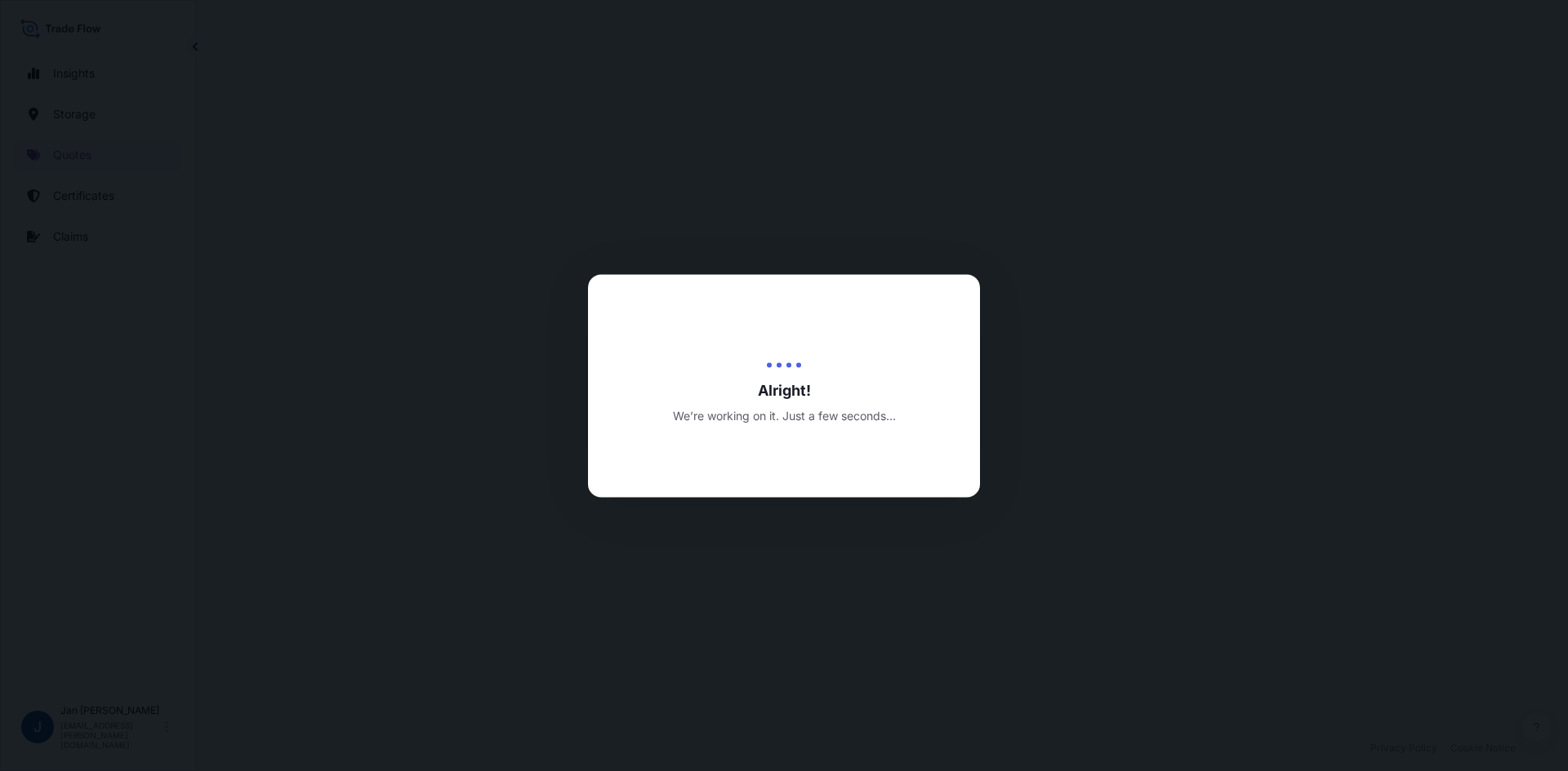
select select "Water"
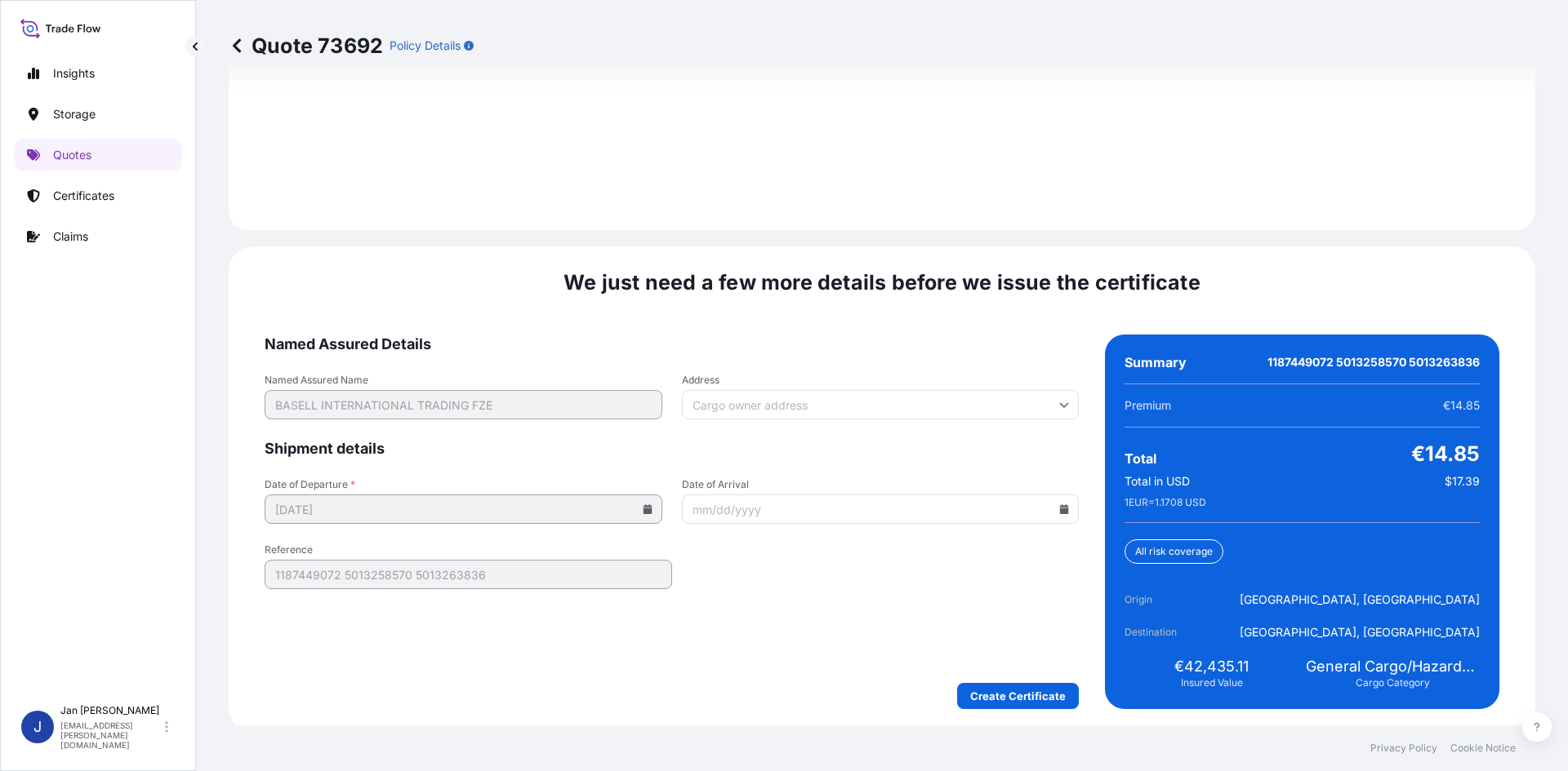
scroll to position [2342, 0]
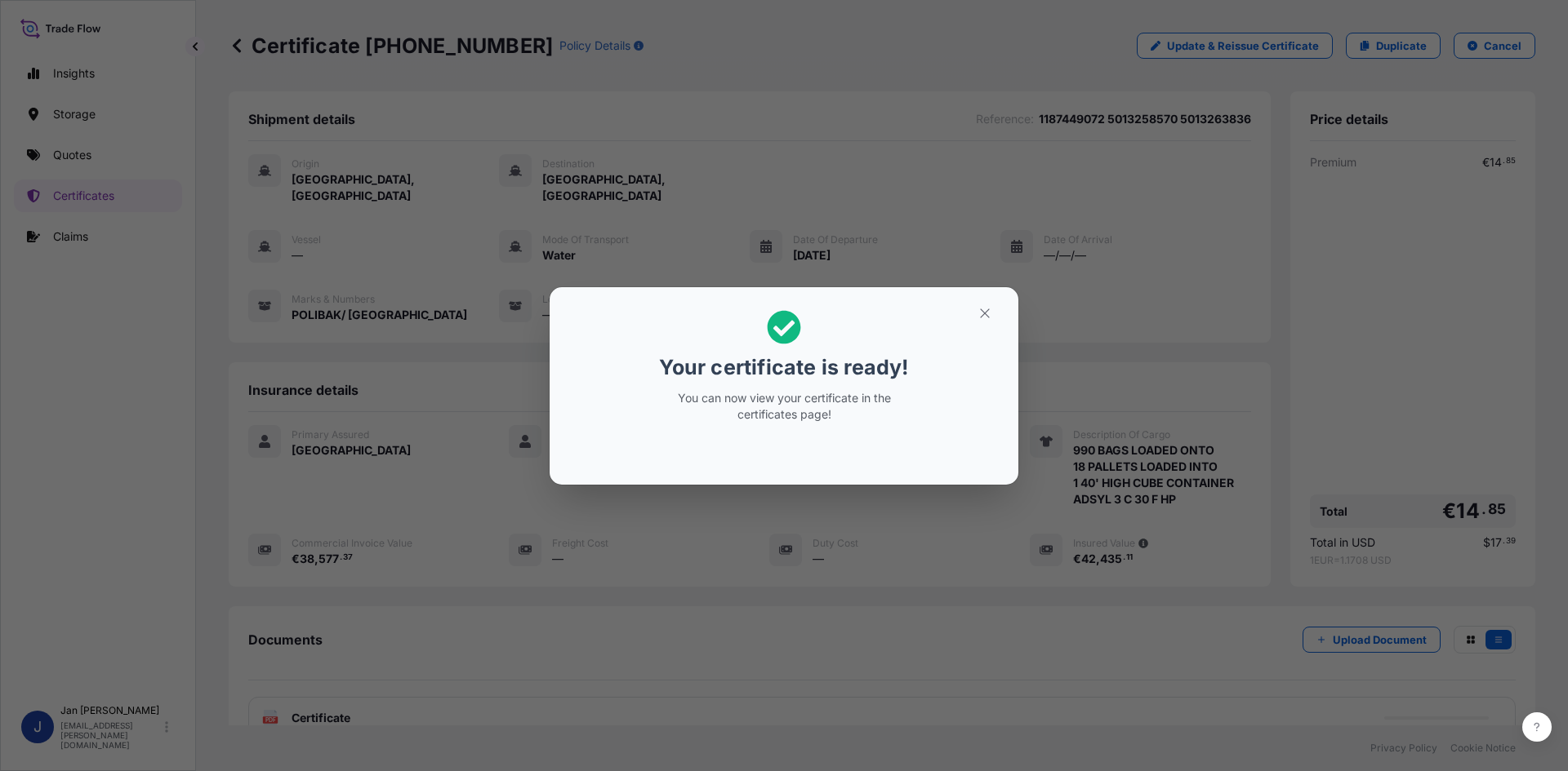
click at [1169, 438] on div "Your certificate is ready! You can now view your certificate in the certificate…" at bounding box center [784, 385] width 1568 height 771
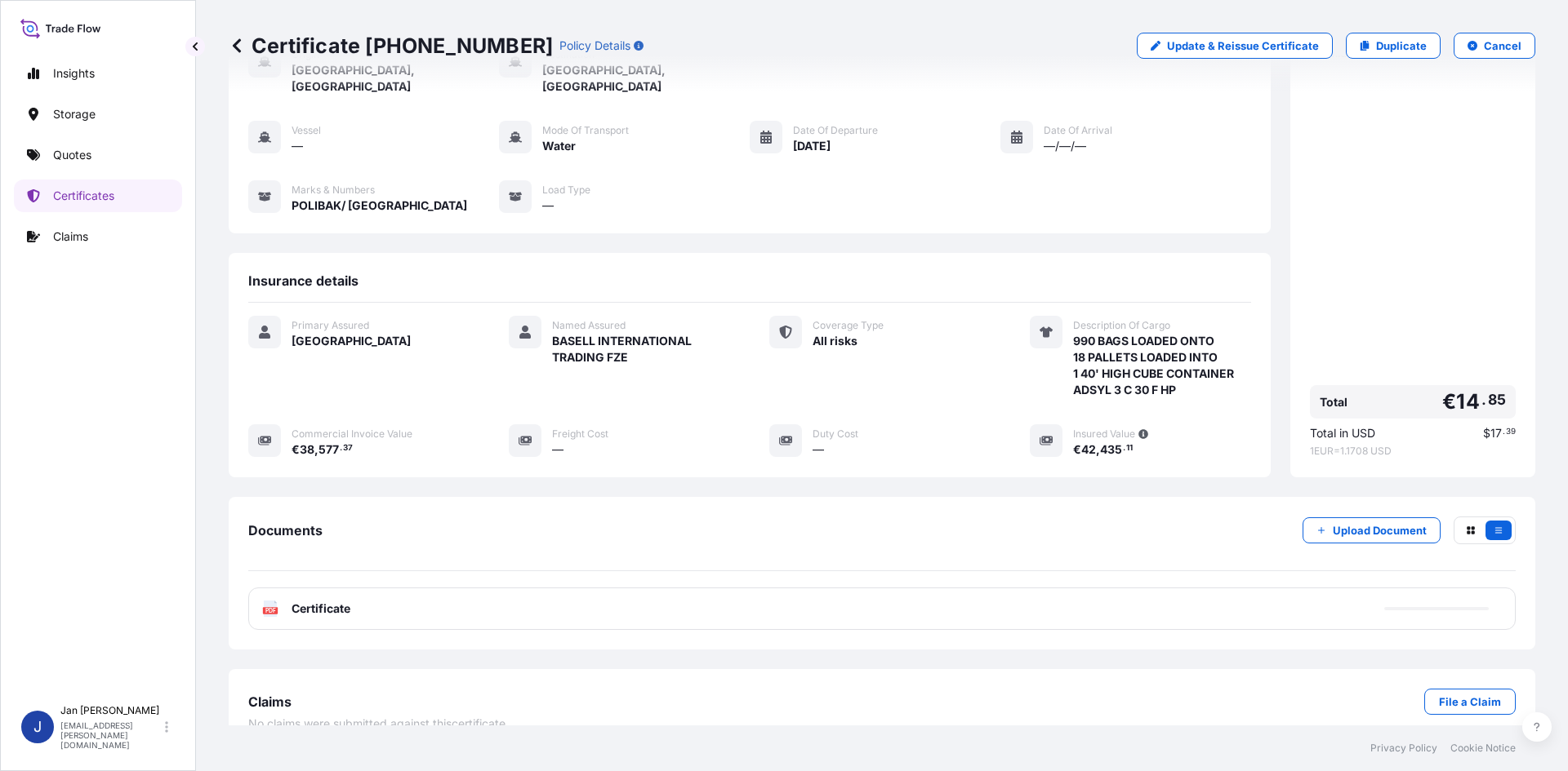
scroll to position [120, 0]
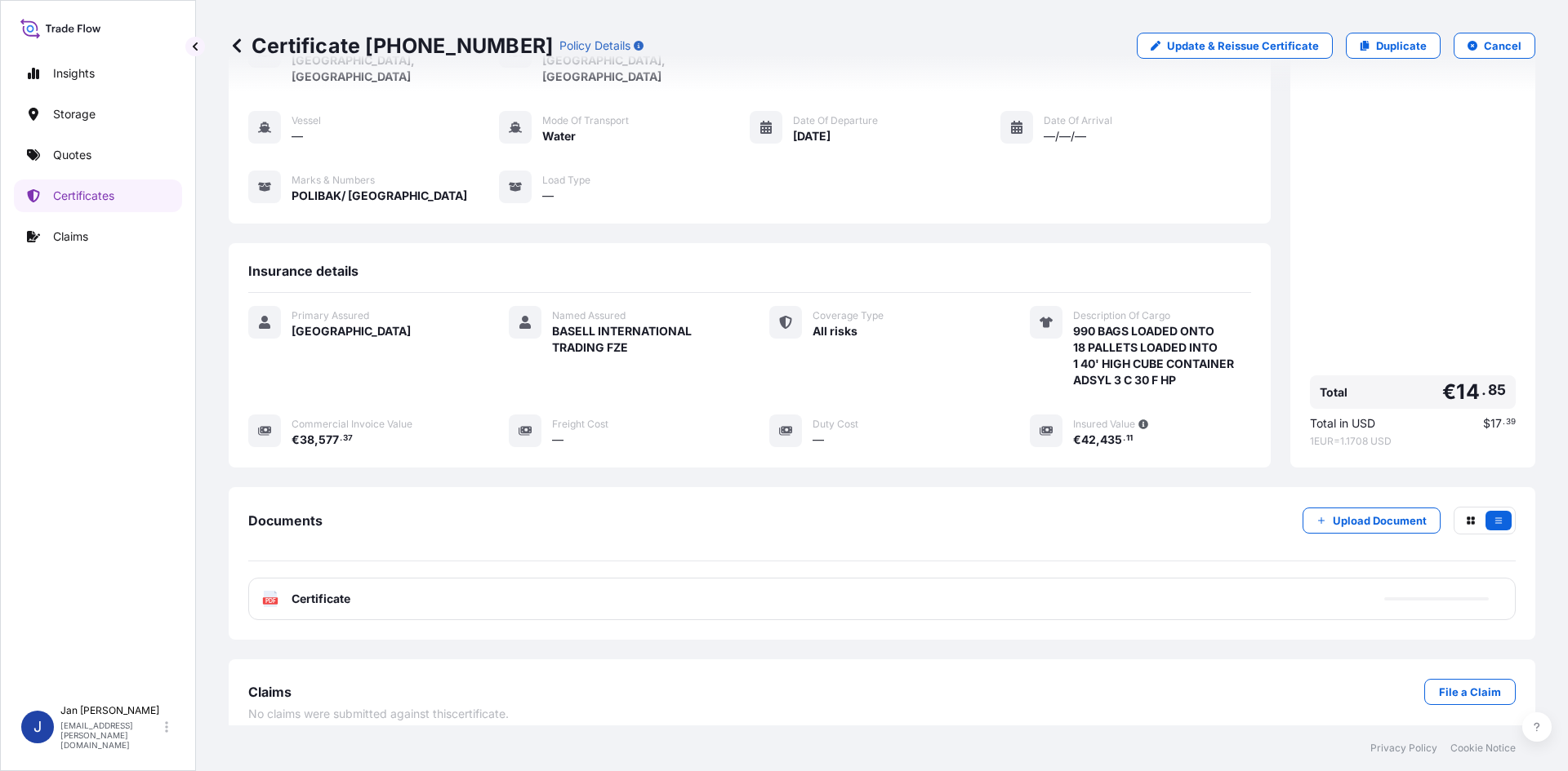
click at [771, 602] on div "PDF Certificate" at bounding box center [881, 599] width 1267 height 42
click at [766, 578] on div "PDF Certificate" at bounding box center [881, 599] width 1267 height 42
click at [766, 582] on div "PDF Certificate" at bounding box center [881, 599] width 1267 height 42
click at [343, 578] on div "PDF Certificate" at bounding box center [881, 599] width 1267 height 42
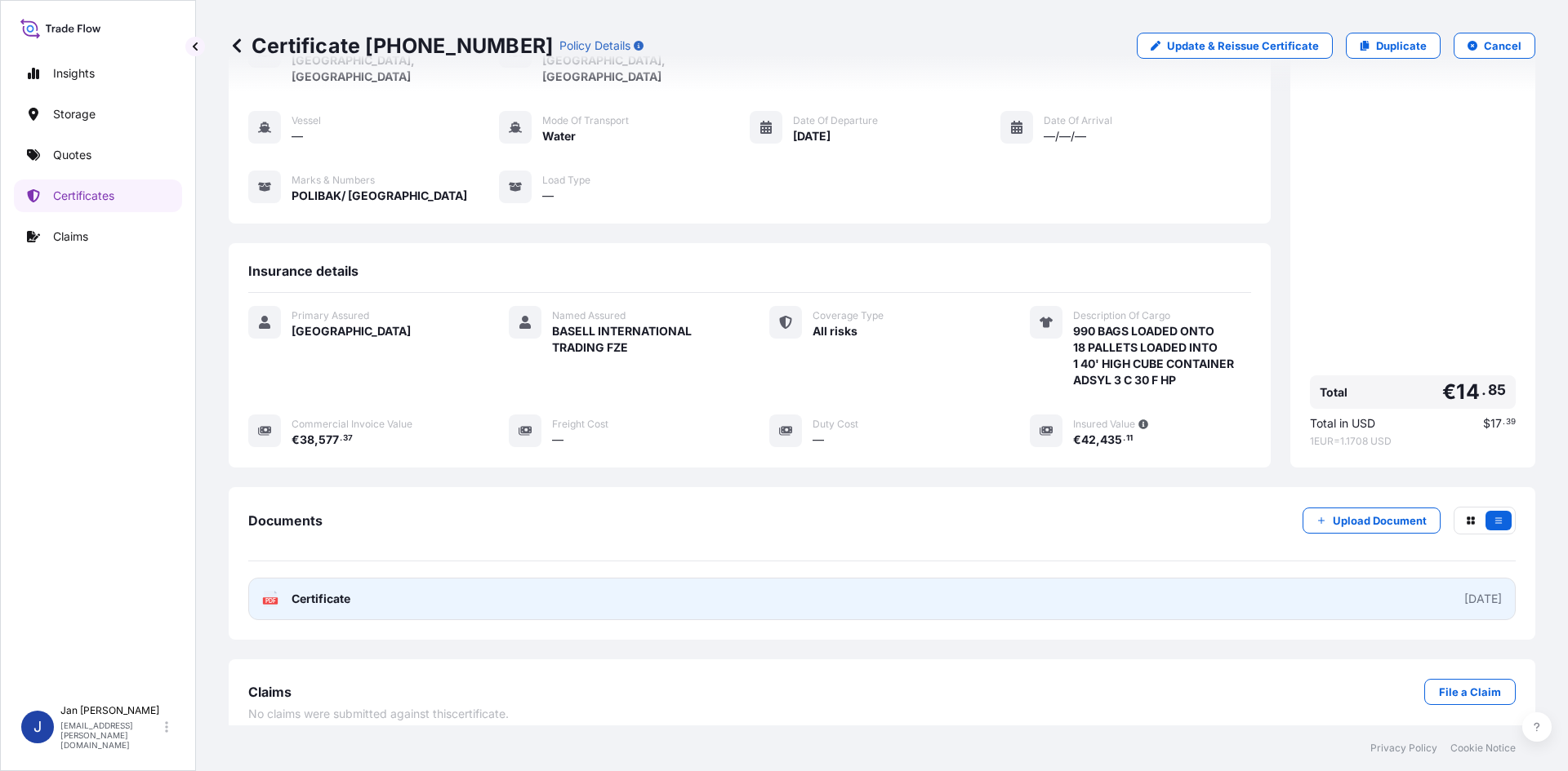
click at [543, 594] on link "PDF Certificate [DATE]" at bounding box center [881, 599] width 1267 height 42
